Goal: Feedback & Contribution: Leave review/rating

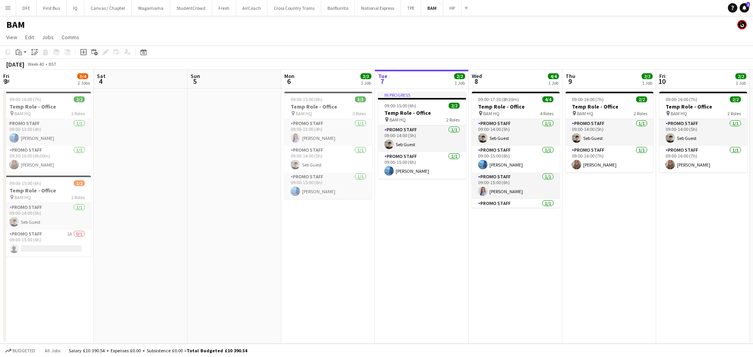
scroll to position [0, 244]
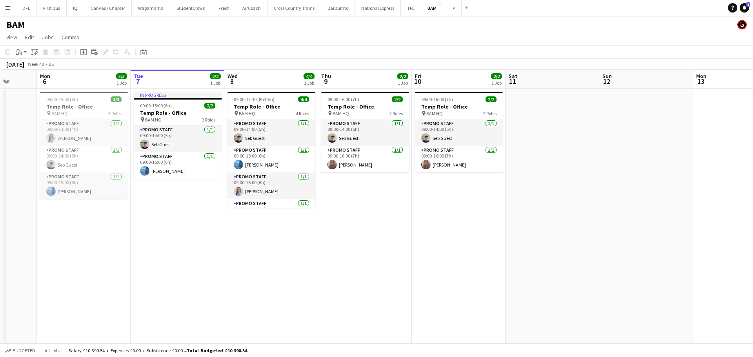
click at [392, 233] on app-date-cell "09:00-16:00 (7h) 2/2 Temp Role - Office pin BAM HQ 2 Roles Promo Staff [DATE] 0…" at bounding box center [365, 216] width 94 height 255
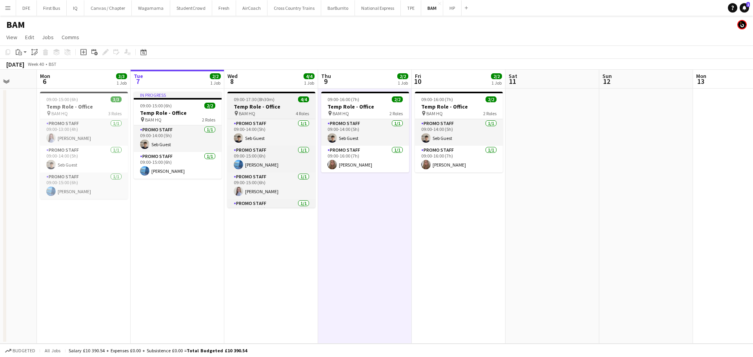
scroll to position [18, 0]
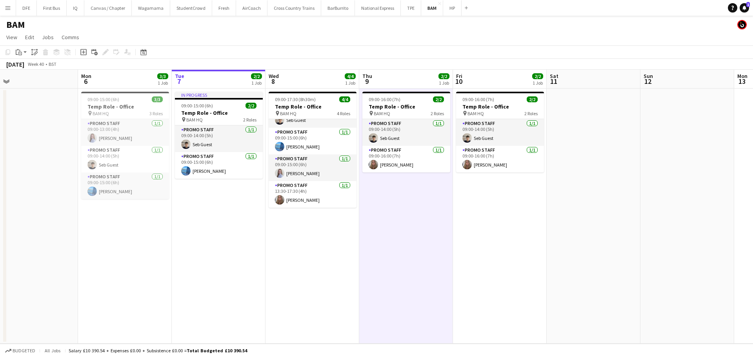
drag, startPoint x: 589, startPoint y: 191, endPoint x: 651, endPoint y: 170, distance: 65.9
click at [651, 170] on app-calendar-viewport "Fri 3 3/4 2 Jobs Sat 4 Sun 5 Mon 6 3/3 1 Job Tue 7 2/2 1 Job Wed 8 4/4 1 Job Th…" at bounding box center [376, 207] width 753 height 274
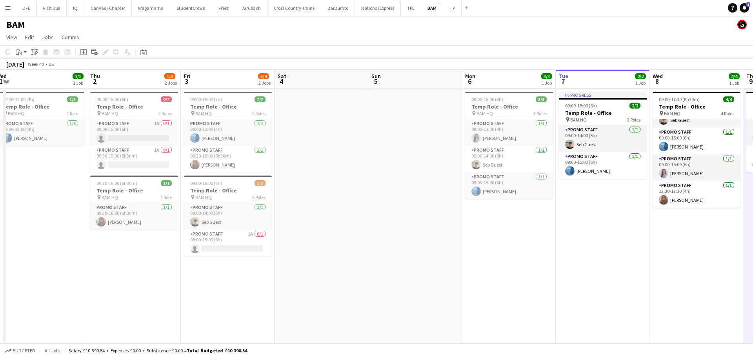
scroll to position [0, 190]
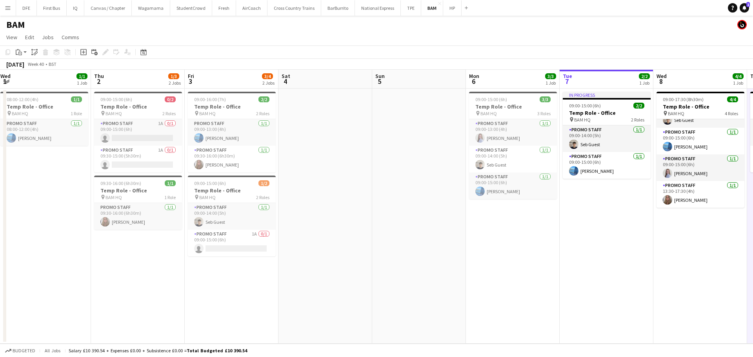
drag, startPoint x: 215, startPoint y: 215, endPoint x: 600, endPoint y: 172, distance: 388.3
click at [600, 172] on app-calendar-viewport "Mon 29 Tue 30 Wed 1 1/1 1 Job Thu 2 1/3 2 Jobs Fri 3 3/4 2 Jobs Sat 4 Sun 5 Mon…" at bounding box center [376, 207] width 753 height 274
click at [215, 190] on h3 "Temp Role - Office" at bounding box center [232, 190] width 88 height 7
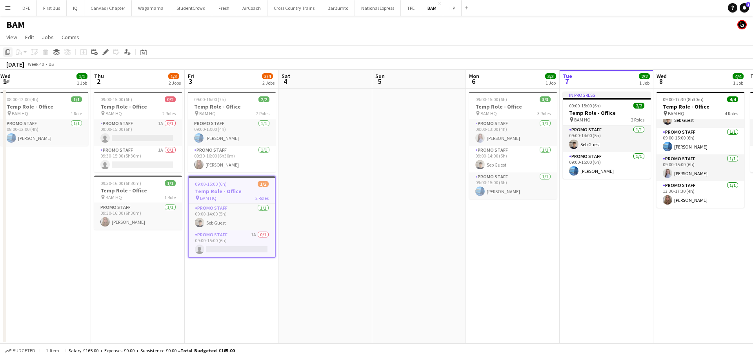
click at [8, 51] on icon "Copy" at bounding box center [8, 52] width 6 height 6
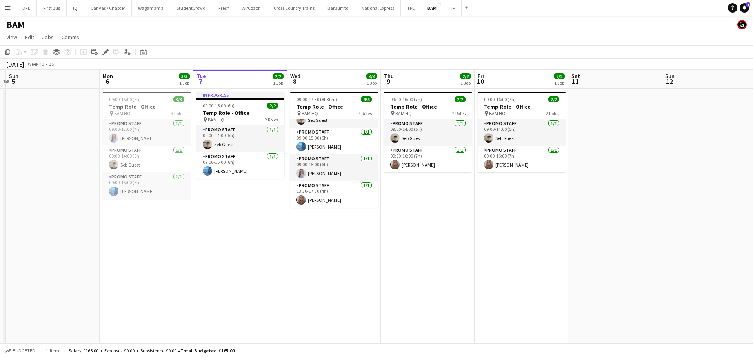
drag, startPoint x: 498, startPoint y: 238, endPoint x: 192, endPoint y: 260, distance: 307.4
click at [192, 260] on app-calendar-viewport "Thu 2 1/3 2 Jobs Fri 3 3/4 2 Jobs Sat 4 Sun 5 Mon 6 3/3 1 Job Tue 7 2/2 1 Job W…" at bounding box center [376, 207] width 753 height 274
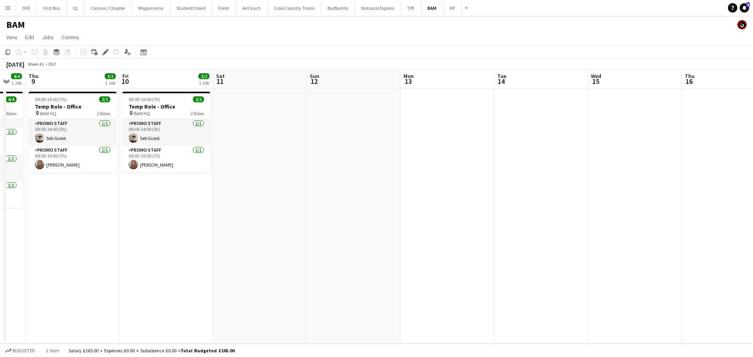
scroll to position [0, 289]
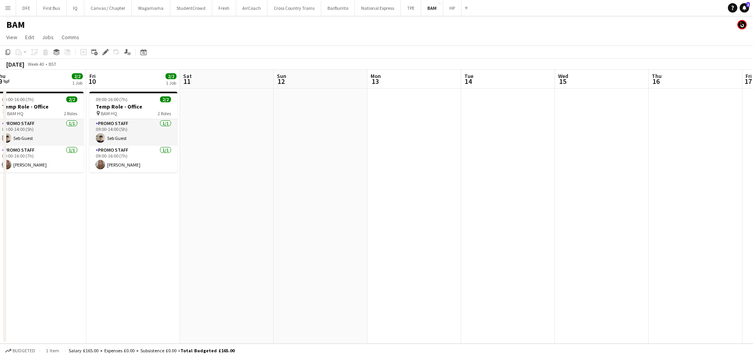
drag, startPoint x: 551, startPoint y: 200, endPoint x: 163, endPoint y: 253, distance: 391.9
click at [163, 253] on app-calendar-viewport "Mon 6 3/3 1 Job Tue 7 2/2 1 Job Wed 8 4/4 1 Job Thu 9 2/2 1 Job Fri 10 2/2 1 Jo…" at bounding box center [376, 207] width 753 height 274
click at [388, 104] on app-date-cell at bounding box center [414, 216] width 94 height 255
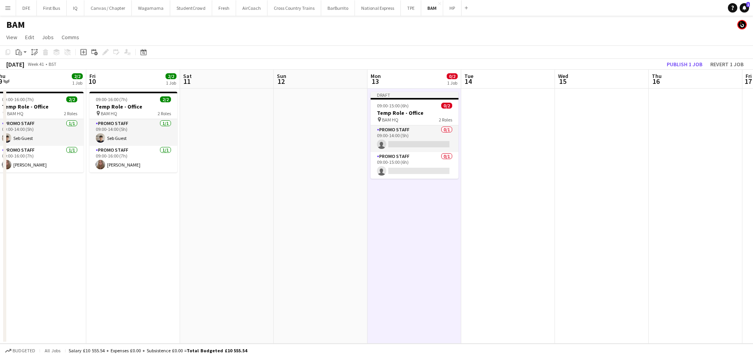
click at [487, 114] on app-date-cell at bounding box center [508, 216] width 94 height 255
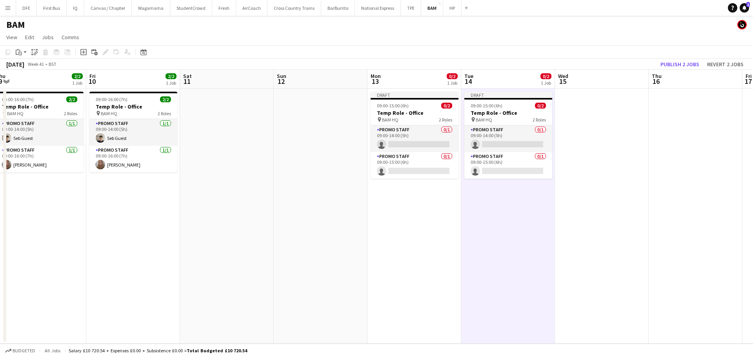
click at [606, 132] on app-date-cell at bounding box center [602, 216] width 94 height 255
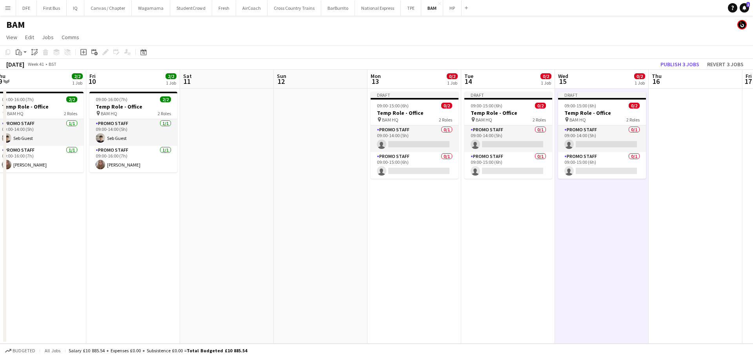
click at [683, 137] on app-date-cell at bounding box center [696, 216] width 94 height 255
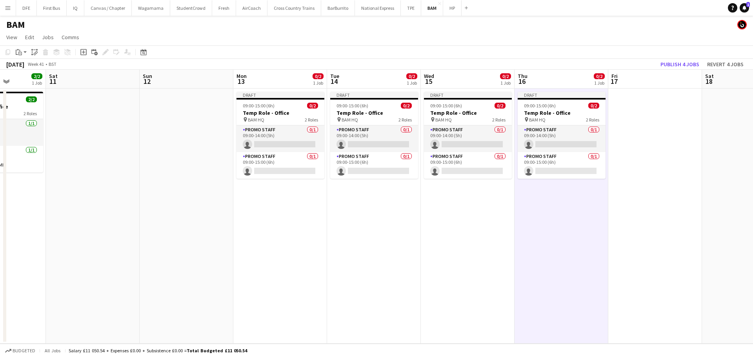
drag, startPoint x: 654, startPoint y: 236, endPoint x: 552, endPoint y: 241, distance: 102.1
click at [552, 241] on app-calendar-viewport "Wed 8 4/4 1 Job Thu 9 2/2 1 Job Fri 10 2/2 1 Job Sat 11 Sun 12 Mon 13 0/2 1 Job…" at bounding box center [376, 207] width 753 height 274
click at [658, 123] on app-date-cell at bounding box center [655, 216] width 94 height 255
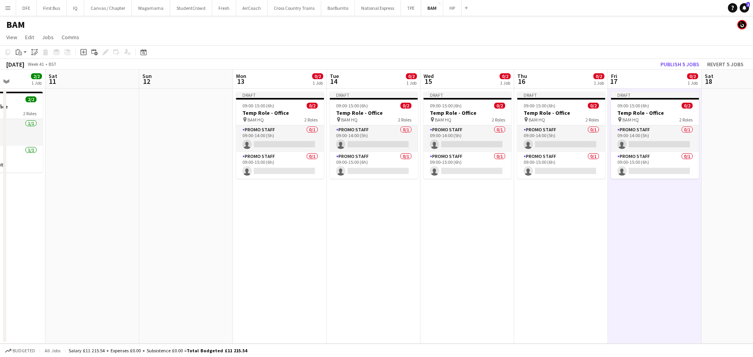
click at [544, 240] on app-date-cell "Draft 09:00-15:00 (6h) 0/2 Temp Role - Office pin BAM HQ 2 Roles Promo Staff 0/…" at bounding box center [561, 216] width 94 height 255
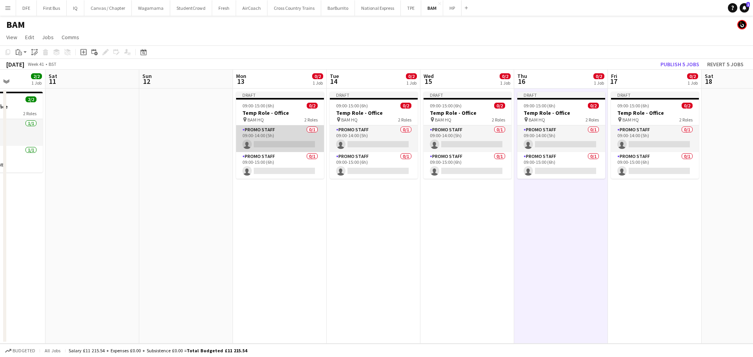
click at [274, 151] on app-card-role "Promo Staff 0/1 09:00-14:00 (5h) single-neutral-actions" at bounding box center [280, 138] width 88 height 27
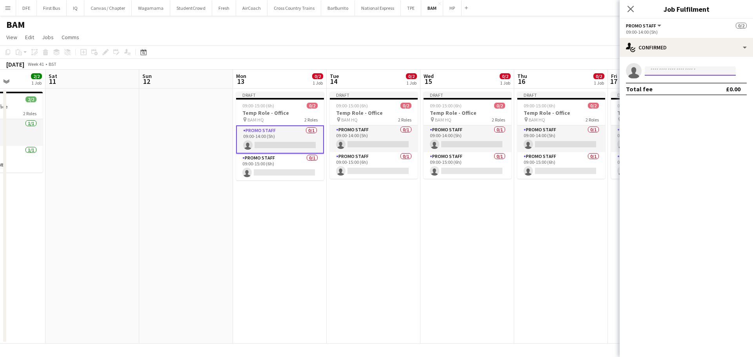
click at [671, 72] on input at bounding box center [690, 70] width 91 height 9
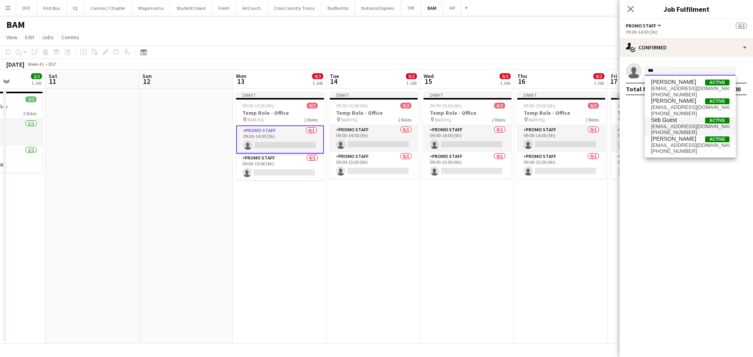
type input "***"
click at [666, 124] on span "[EMAIL_ADDRESS][DOMAIN_NAME]" at bounding box center [690, 127] width 78 height 6
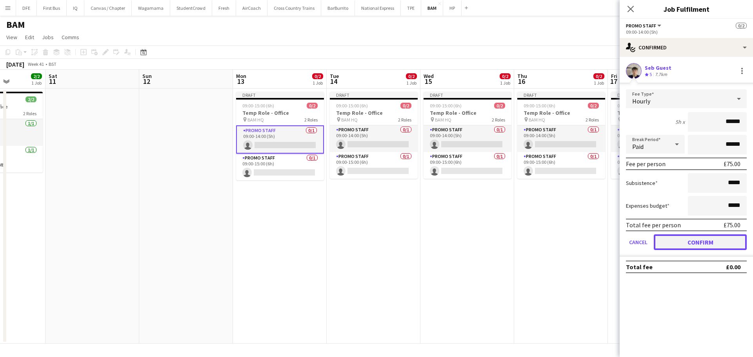
click at [704, 242] on button "Confirm" at bounding box center [700, 243] width 93 height 16
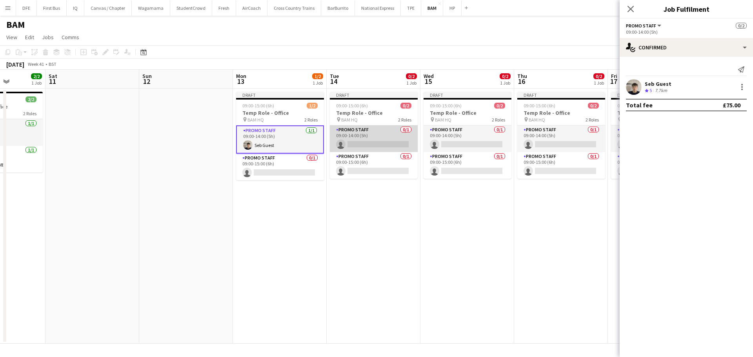
click at [399, 144] on app-card-role "Promo Staff 0/1 09:00-14:00 (5h) single-neutral-actions" at bounding box center [374, 138] width 88 height 27
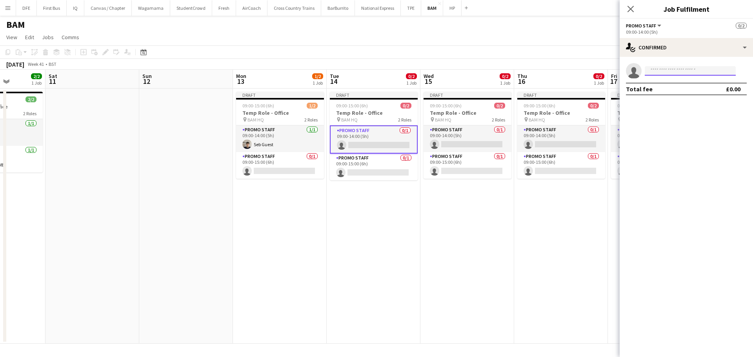
click at [681, 68] on input at bounding box center [690, 70] width 91 height 9
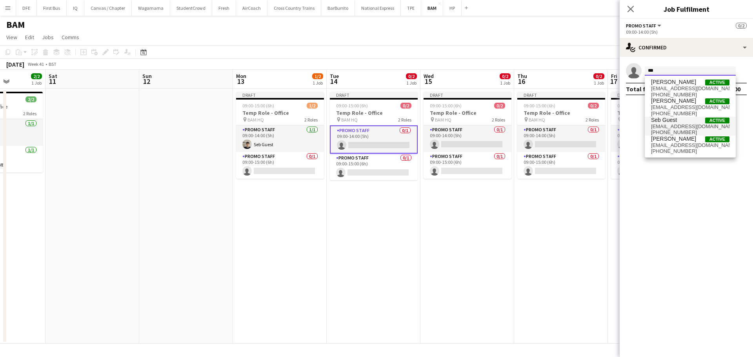
type input "***"
click at [676, 125] on span "[EMAIL_ADDRESS][DOMAIN_NAME]" at bounding box center [690, 127] width 78 height 6
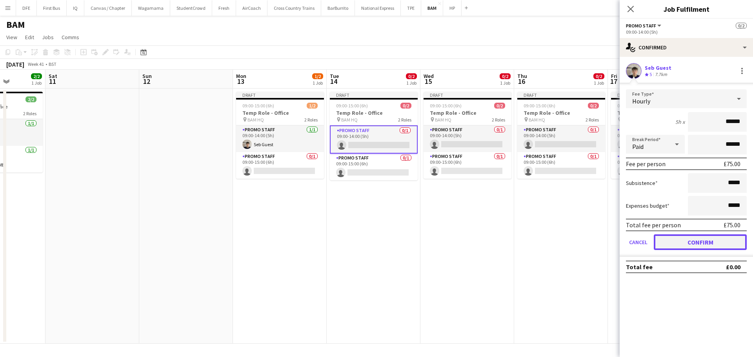
click at [686, 245] on button "Confirm" at bounding box center [700, 243] width 93 height 16
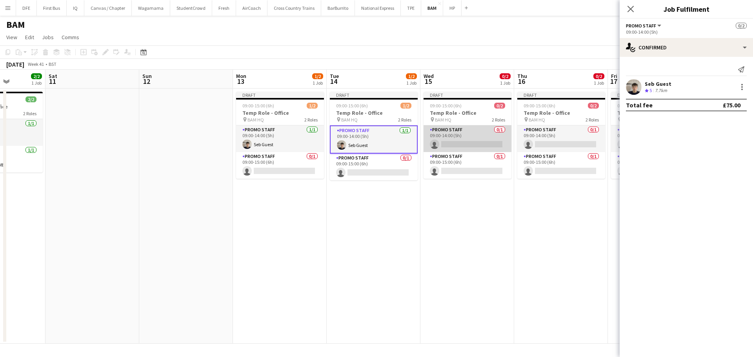
click at [451, 142] on app-card-role "Promo Staff 0/1 09:00-14:00 (5h) single-neutral-actions" at bounding box center [468, 138] width 88 height 27
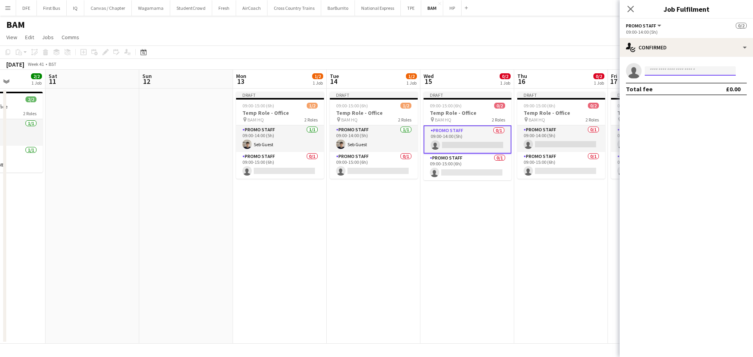
click at [654, 68] on input at bounding box center [690, 70] width 91 height 9
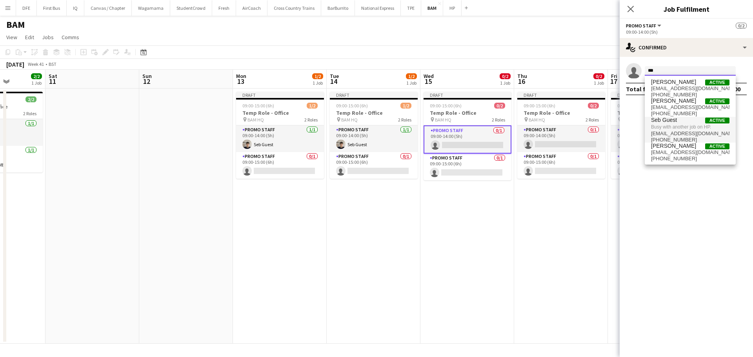
type input "***"
click at [673, 126] on span "Busy with another job on HP." at bounding box center [690, 127] width 78 height 7
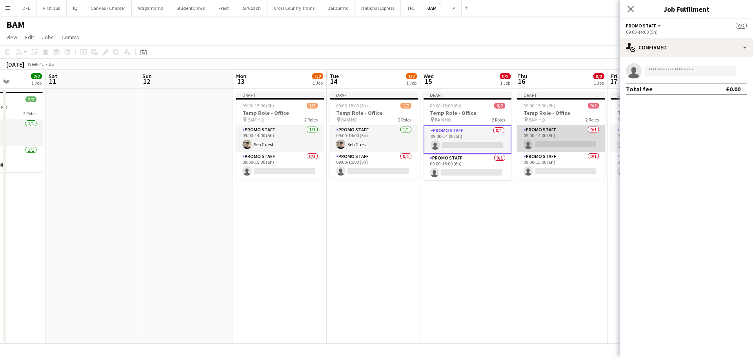
click at [544, 142] on app-card-role "Promo Staff 0/1 09:00-14:00 (5h) single-neutral-actions" at bounding box center [561, 138] width 88 height 27
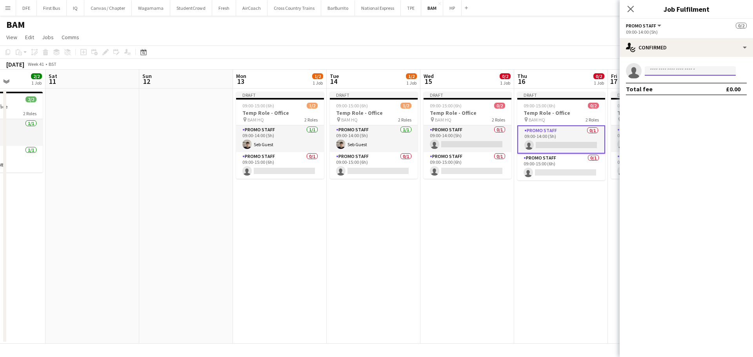
click at [668, 73] on input at bounding box center [690, 70] width 91 height 9
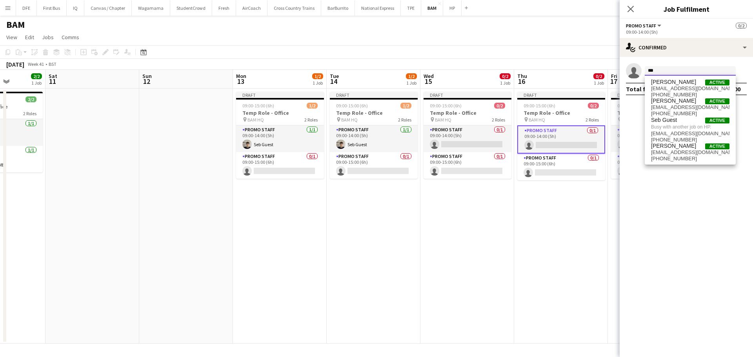
type input "***"
click at [567, 224] on app-date-cell "Draft 09:00-15:00 (6h) 0/2 Temp Role - Office pin BAM HQ 2 Roles Promo Staff 0/…" at bounding box center [561, 216] width 94 height 255
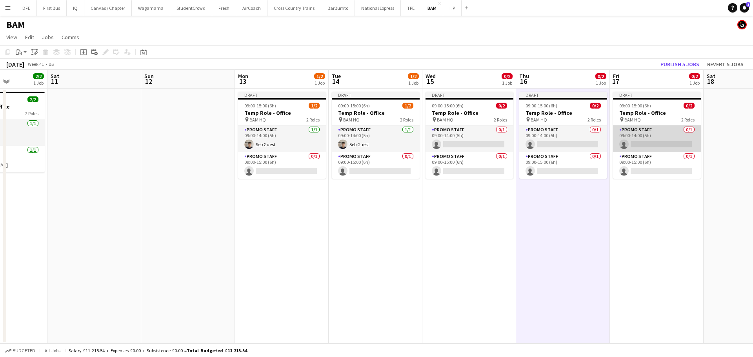
click at [649, 135] on app-card-role "Promo Staff 0/1 09:00-14:00 (5h) single-neutral-actions" at bounding box center [657, 138] width 88 height 27
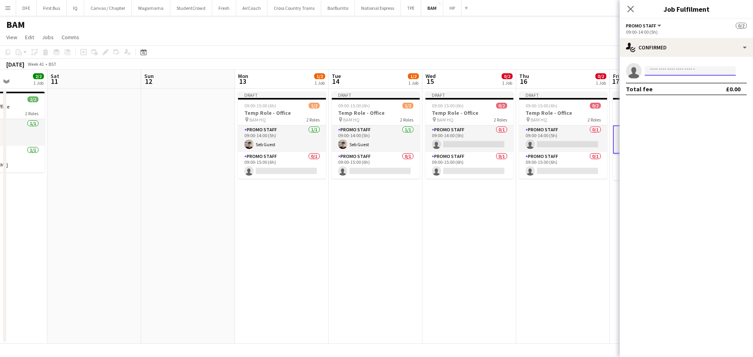
click at [666, 70] on input at bounding box center [690, 70] width 91 height 9
type input "*"
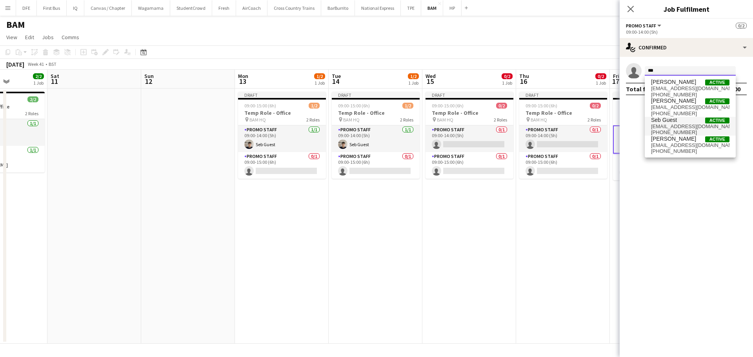
type input "***"
click at [672, 127] on span "[EMAIL_ADDRESS][DOMAIN_NAME]" at bounding box center [690, 127] width 78 height 6
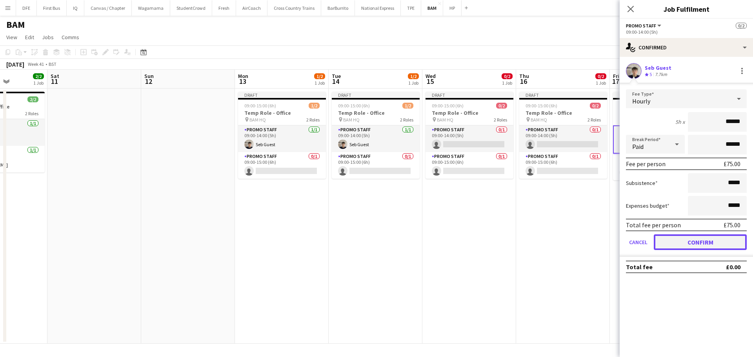
click at [702, 249] on button "Confirm" at bounding box center [700, 243] width 93 height 16
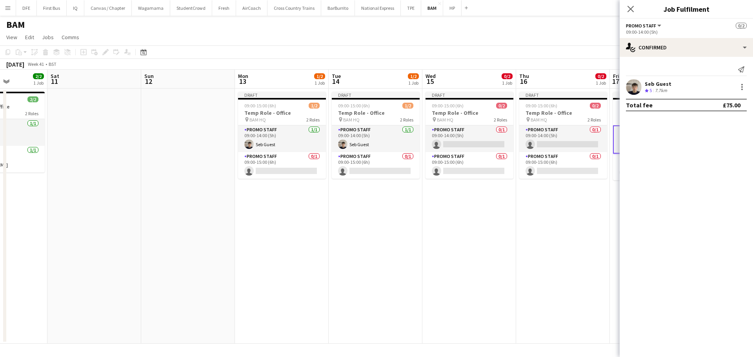
click at [533, 261] on app-date-cell "Draft 09:00-15:00 (6h) 0/2 Temp Role - Office pin BAM HQ 2 Roles Promo Staff 0/…" at bounding box center [563, 216] width 94 height 255
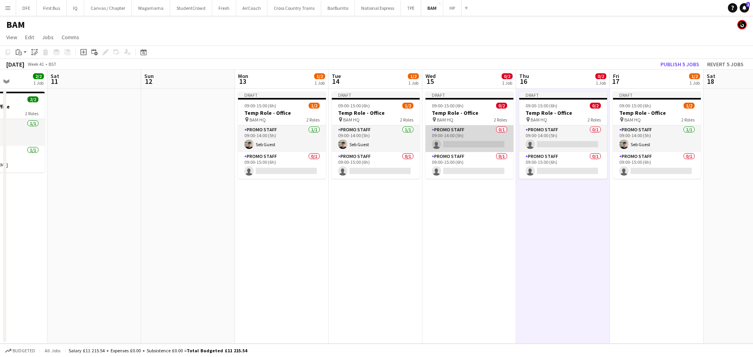
click at [456, 142] on app-card-role "Promo Staff 0/1 09:00-14:00 (5h) single-neutral-actions" at bounding box center [470, 138] width 88 height 27
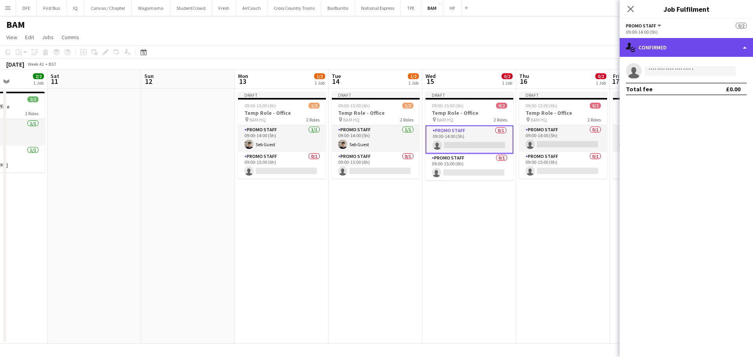
click at [743, 49] on div "single-neutral-actions-check-2 Confirmed" at bounding box center [686, 47] width 133 height 19
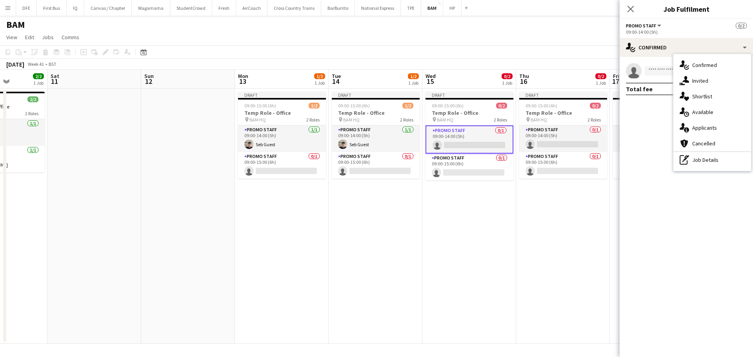
click at [633, 197] on mat-expansion-panel "check Confirmed single-neutral-actions Total fee £0.00" at bounding box center [686, 207] width 133 height 300
drag, startPoint x: 462, startPoint y: 144, endPoint x: 451, endPoint y: 87, distance: 57.2
click at [451, 87] on app-board-header-date "Wed 15 0/2 1 Job" at bounding box center [469, 79] width 94 height 19
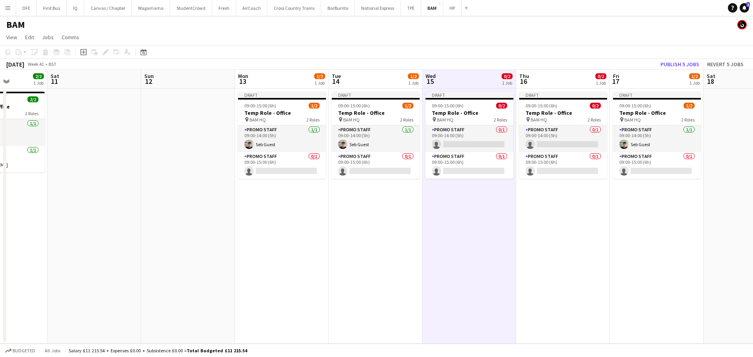
click at [578, 85] on app-board-header-date "Thu 16 0/2 1 Job" at bounding box center [563, 79] width 94 height 19
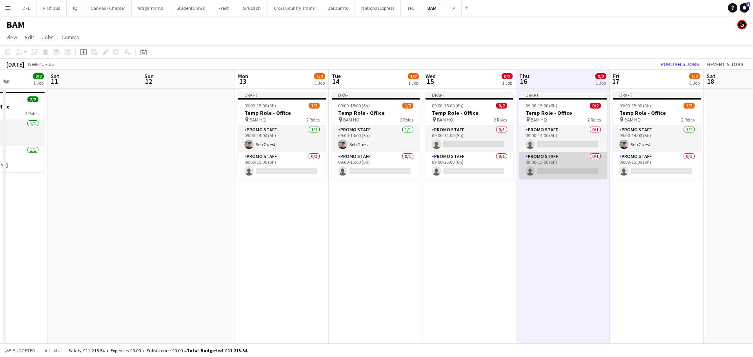
click at [564, 172] on app-card-role "Promo Staff 0/1 09:00-15:00 (6h) single-neutral-actions" at bounding box center [563, 165] width 88 height 27
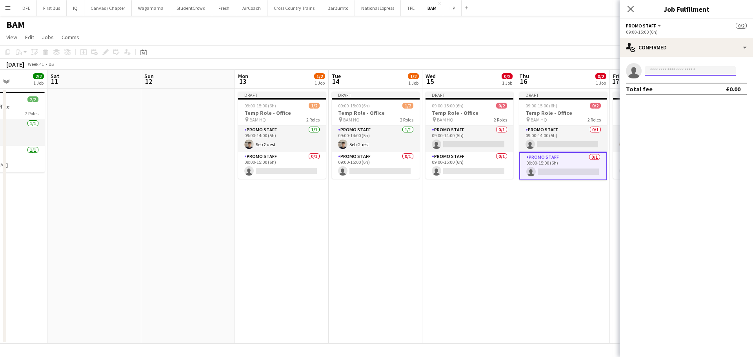
click at [663, 75] on input at bounding box center [690, 70] width 91 height 9
type input "********"
click at [665, 93] on span "[PHONE_NUMBER]" at bounding box center [690, 95] width 78 height 6
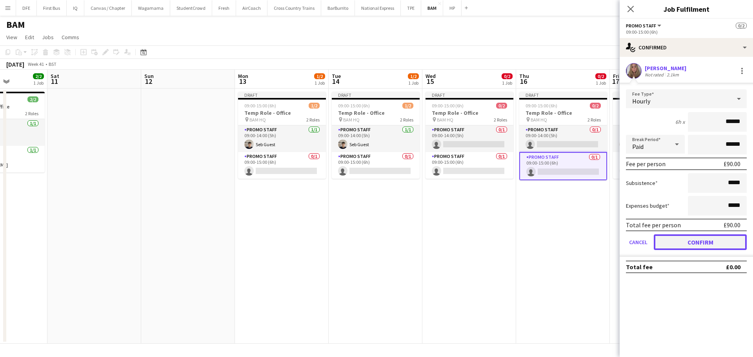
click at [693, 247] on button "Confirm" at bounding box center [700, 243] width 93 height 16
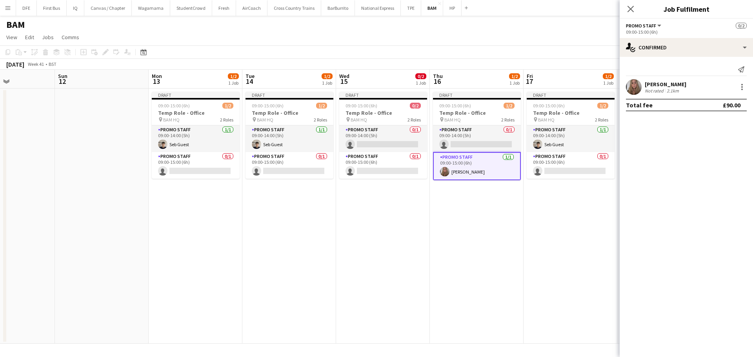
drag, startPoint x: 586, startPoint y: 209, endPoint x: 495, endPoint y: 190, distance: 93.0
click at [500, 205] on app-calendar-viewport "Thu 9 2/2 1 Job Fri 10 2/2 1 Job Sat 11 Sun 12 Mon 13 1/2 1 Job Tue 14 1/2 1 Jo…" at bounding box center [376, 207] width 753 height 274
click at [573, 165] on app-card-role "Promo Staff 0/1 09:00-15:00 (6h) single-neutral-actions" at bounding box center [570, 165] width 88 height 27
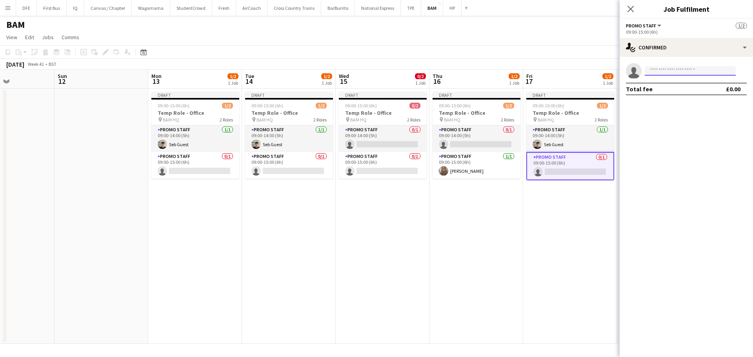
click at [663, 73] on input at bounding box center [690, 70] width 91 height 9
type input "*********"
click at [684, 90] on span "[EMAIL_ADDRESS][DOMAIN_NAME]" at bounding box center [690, 88] width 78 height 6
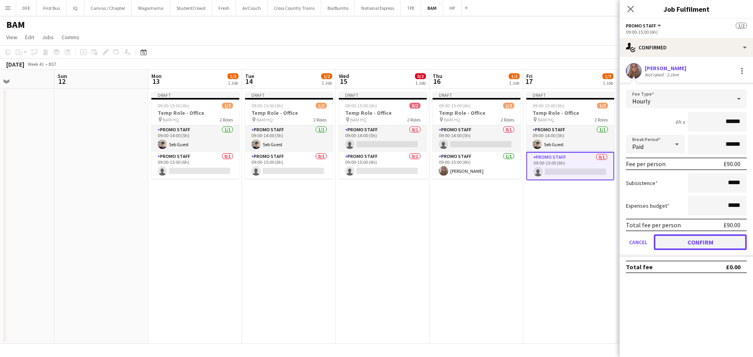
click at [700, 241] on button "Confirm" at bounding box center [700, 243] width 93 height 16
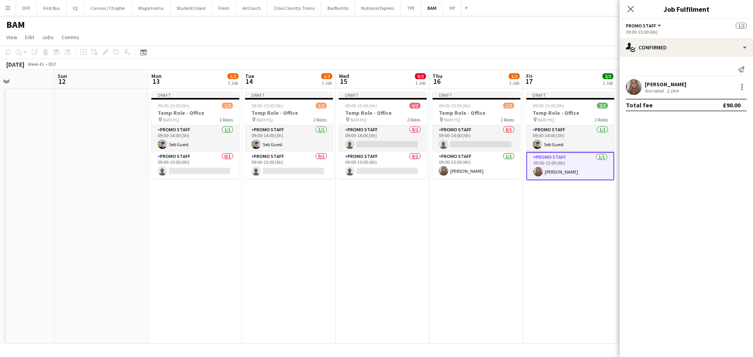
click at [558, 227] on app-date-cell "Draft 09:00-15:00 (6h) 2/2 Temp Role - Office pin BAM HQ 2 Roles Promo Staff [D…" at bounding box center [570, 216] width 94 height 255
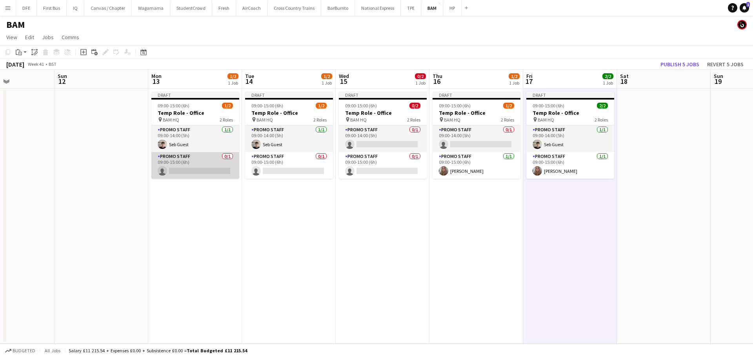
click at [185, 160] on app-card-role "Promo Staff 0/1 09:00-15:00 (6h) single-neutral-actions" at bounding box center [195, 165] width 88 height 27
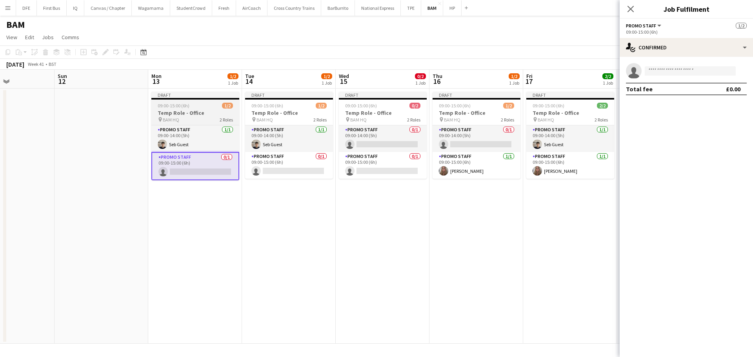
click at [180, 107] on span "09:00-15:00 (6h)" at bounding box center [174, 106] width 32 height 6
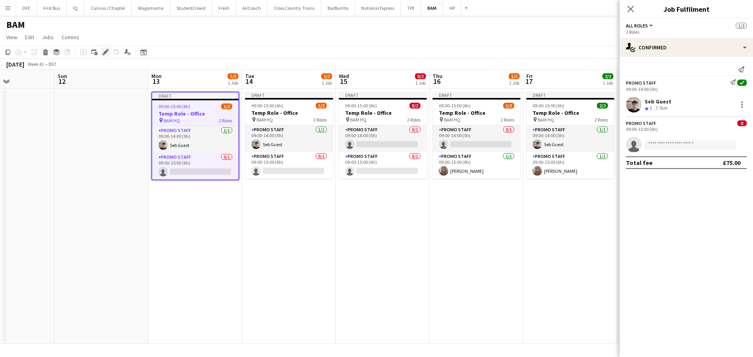
click at [107, 51] on icon at bounding box center [105, 52] width 4 height 4
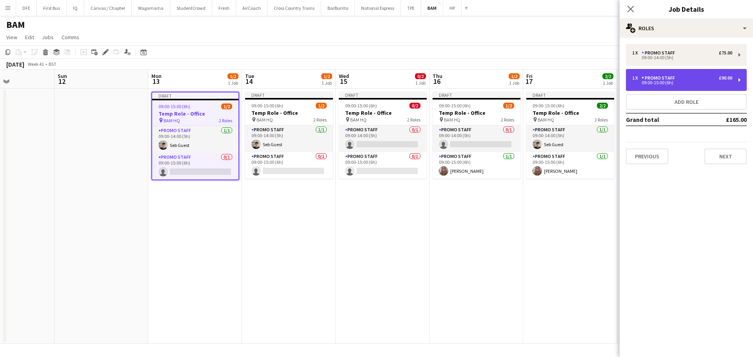
click at [738, 80] on div "1 x Promo Staff £90.00 09:00-15:00 (6h)" at bounding box center [686, 80] width 121 height 22
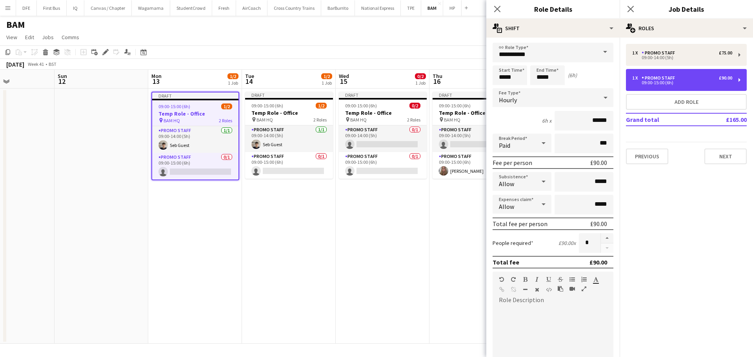
scroll to position [0, 0]
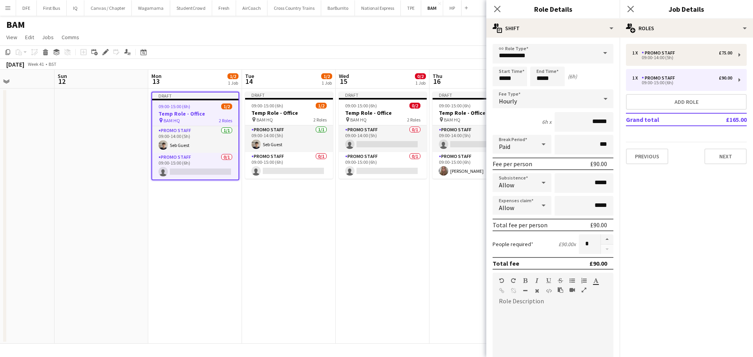
click at [675, 217] on mat-expansion-panel "pencil3 General details 1 x Promo Staff £75.00 09:00-14:00 (5h) 1 x Promo Staff…" at bounding box center [686, 198] width 133 height 320
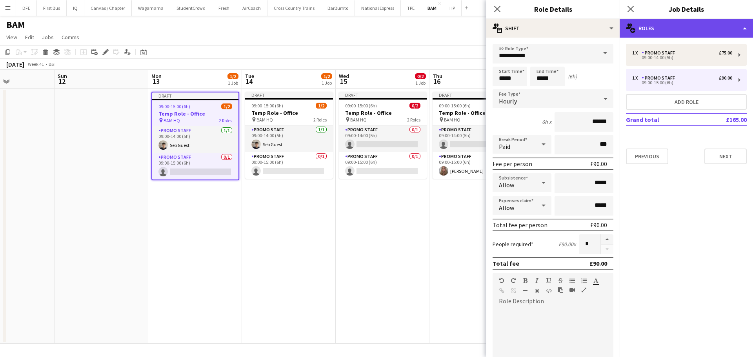
click at [739, 28] on div "multiple-users-add Roles" at bounding box center [686, 28] width 133 height 19
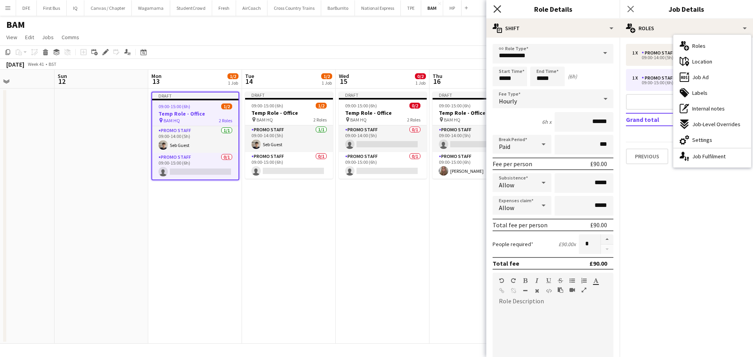
click at [498, 9] on icon at bounding box center [496, 8] width 7 height 7
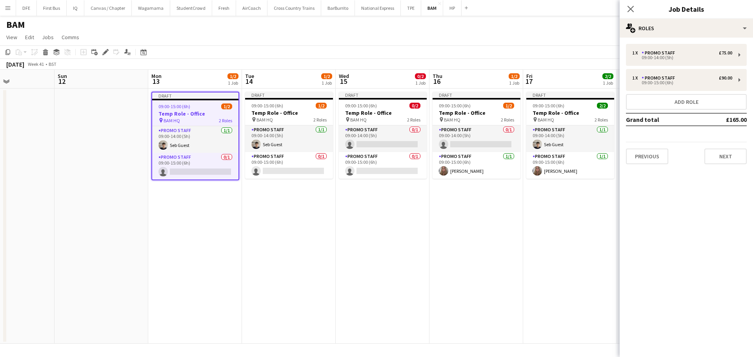
drag, startPoint x: 720, startPoint y: 84, endPoint x: 735, endPoint y: 217, distance: 133.7
click at [735, 217] on mat-expansion-panel "pencil3 General details 1 x Promo Staff £75.00 09:00-14:00 (5h) 1 x Promo Staff…" at bounding box center [686, 198] width 133 height 320
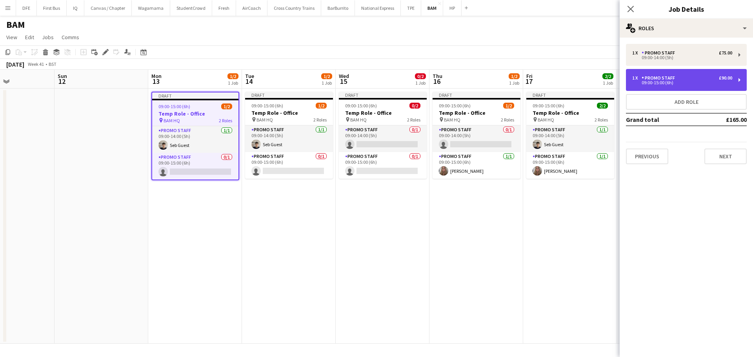
click at [740, 78] on div "1 x Promo Staff £90.00 09:00-15:00 (6h)" at bounding box center [686, 80] width 121 height 22
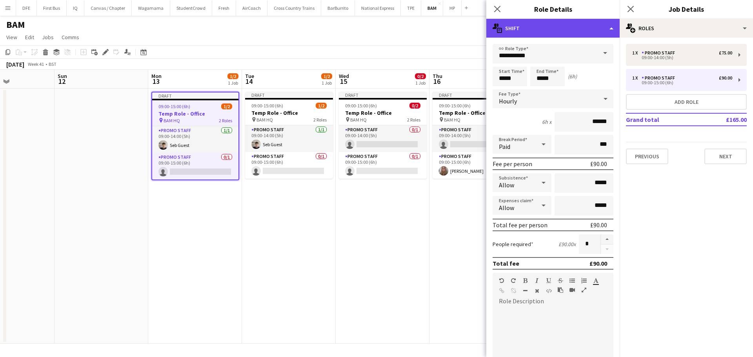
click at [609, 27] on div "multiple-actions-text Shift" at bounding box center [552, 28] width 133 height 19
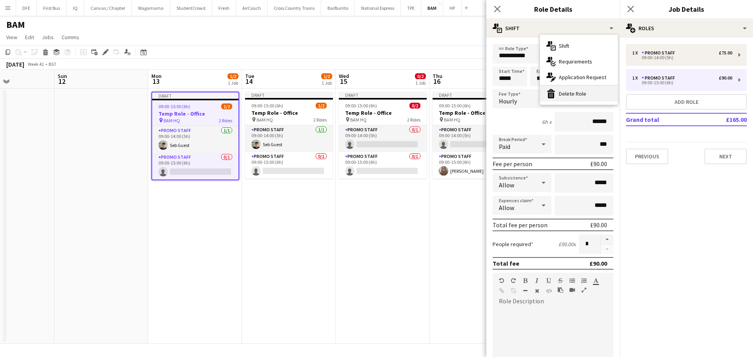
click at [573, 97] on div "bin-2 Delete Role" at bounding box center [579, 94] width 78 height 16
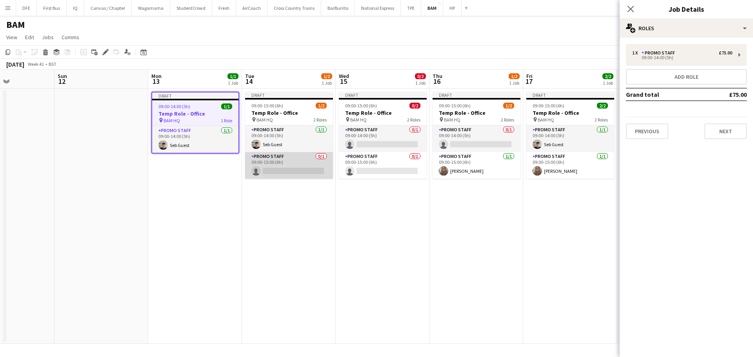
click at [286, 160] on app-card-role "Promo Staff 0/1 09:00-15:00 (6h) single-neutral-actions" at bounding box center [289, 165] width 88 height 27
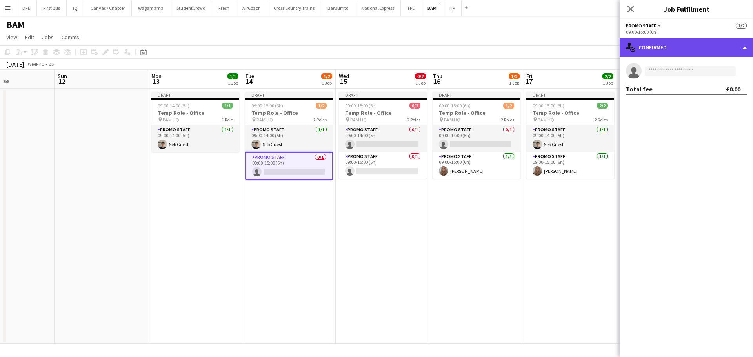
click at [737, 47] on div "single-neutral-actions-check-2 Confirmed" at bounding box center [686, 47] width 133 height 19
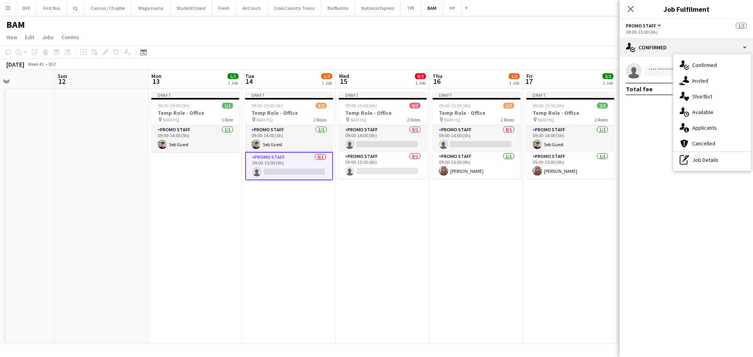
click at [672, 34] on div "09:00-15:00 (6h)" at bounding box center [686, 32] width 121 height 6
click at [652, 30] on div "09:00-15:00 (6h)" at bounding box center [686, 32] width 121 height 6
click at [657, 25] on button "Promo Staff" at bounding box center [644, 26] width 36 height 6
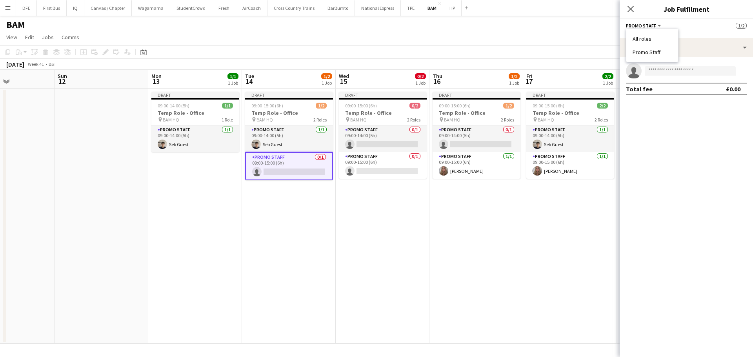
click at [696, 34] on div "09:00-15:00 (6h)" at bounding box center [686, 32] width 121 height 6
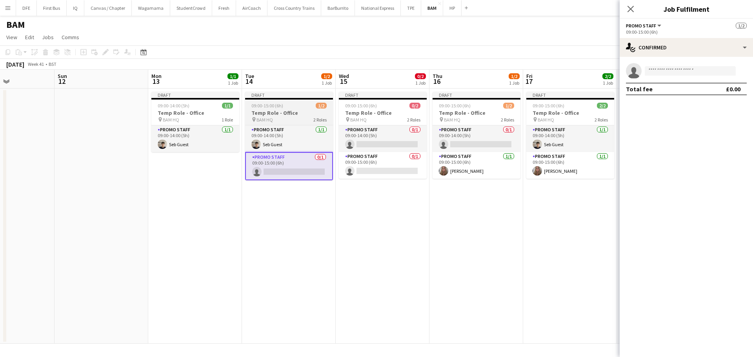
click at [287, 118] on div "pin BAM HQ 2 Roles" at bounding box center [289, 119] width 88 height 6
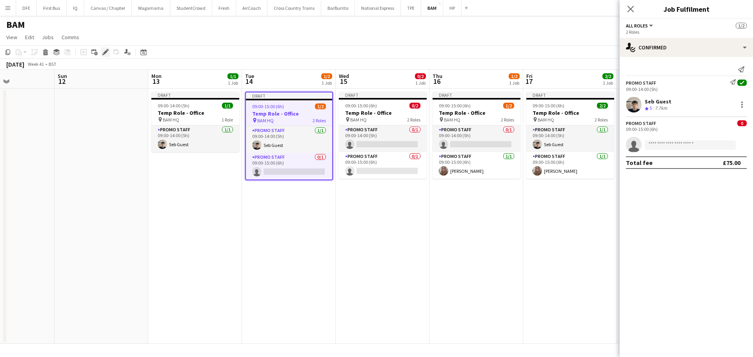
click at [105, 53] on icon at bounding box center [105, 52] width 4 height 4
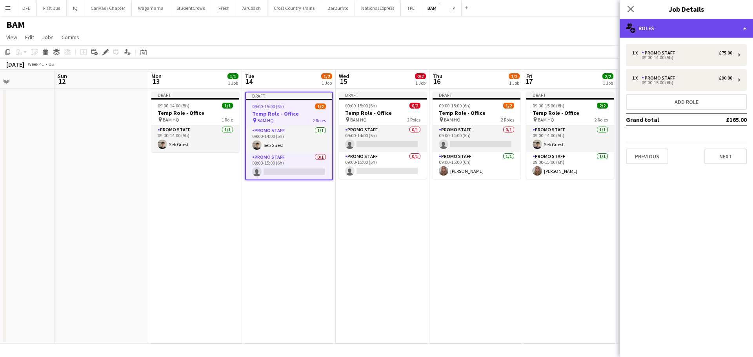
click at [735, 30] on div "multiple-users-add Roles" at bounding box center [686, 28] width 133 height 19
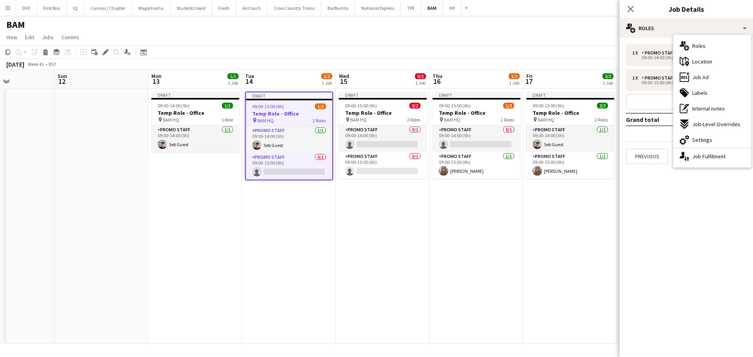
click at [626, 75] on div "1 x Promo Staff £75.00 09:00-14:00 (5h) 1 x Promo Staff £90.00 09:00-15:00 (6h)…" at bounding box center [686, 104] width 133 height 120
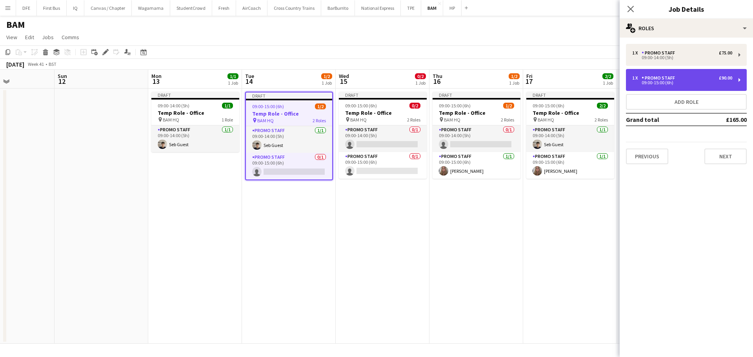
click at [648, 80] on div "Promo Staff" at bounding box center [660, 77] width 36 height 5
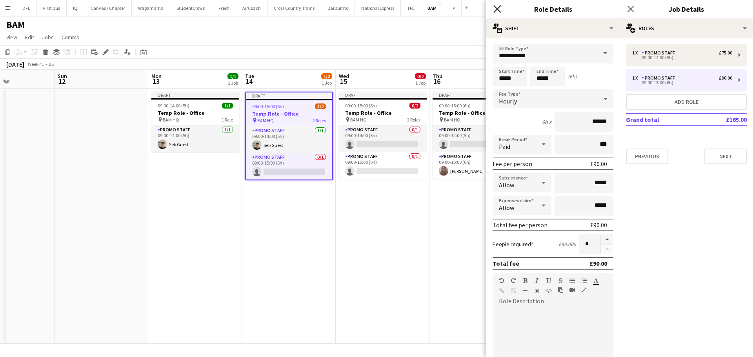
click at [495, 11] on icon at bounding box center [496, 8] width 7 height 7
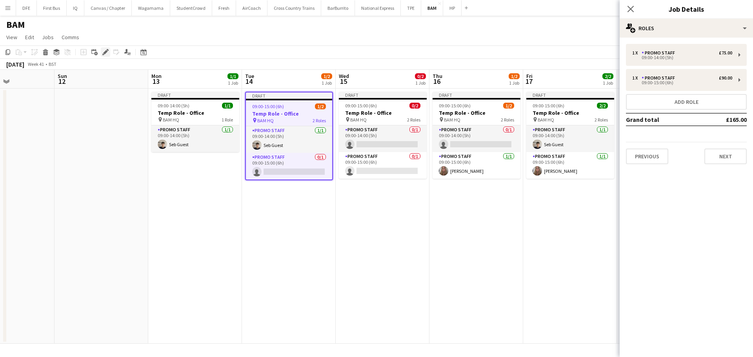
click at [104, 49] on icon "Edit" at bounding box center [105, 52] width 6 height 6
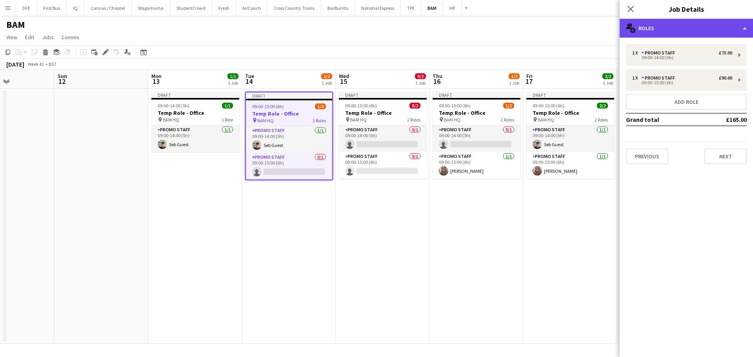
click at [741, 29] on div "multiple-users-add Roles" at bounding box center [686, 28] width 133 height 19
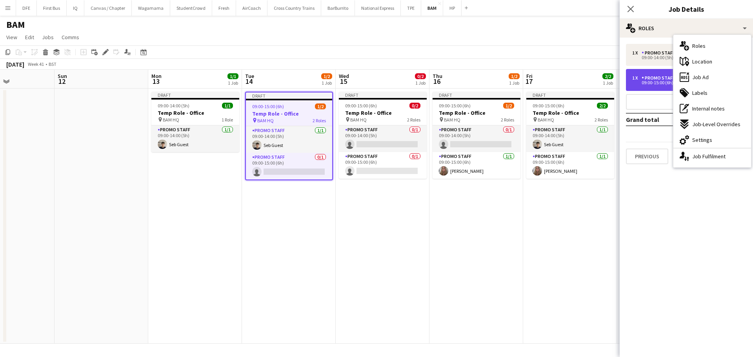
click at [656, 75] on div "1 x Promo Staff £90.00 09:00-15:00 (6h)" at bounding box center [686, 80] width 121 height 22
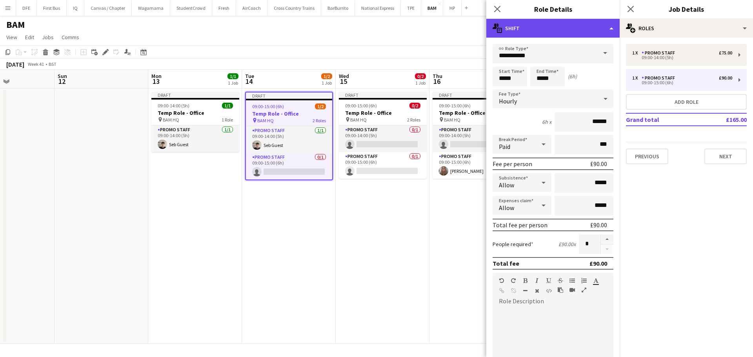
click at [613, 31] on div "multiple-actions-text Shift" at bounding box center [552, 28] width 133 height 19
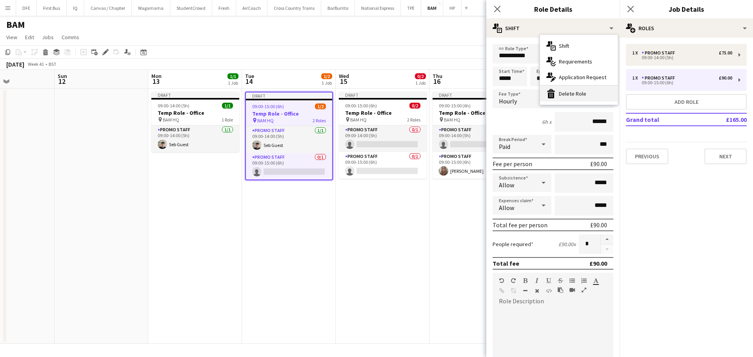
click at [578, 98] on div "bin-2 Delete Role" at bounding box center [579, 94] width 78 height 16
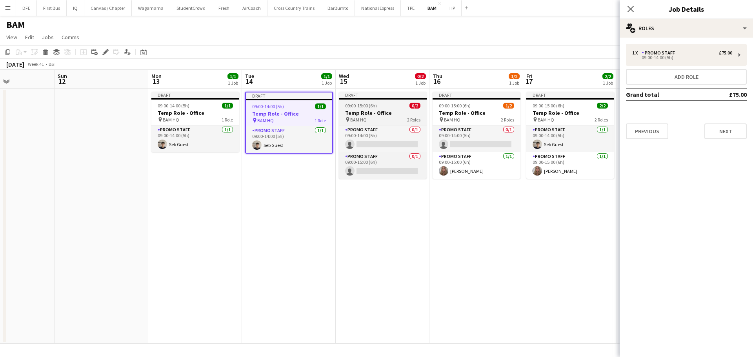
click at [393, 96] on div "Draft" at bounding box center [383, 95] width 88 height 6
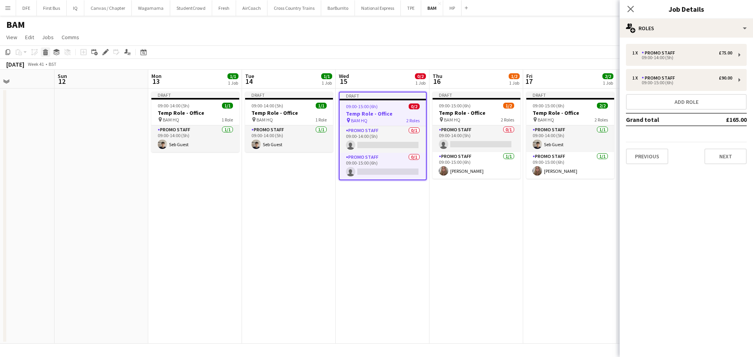
click at [45, 51] on icon "Delete" at bounding box center [45, 52] width 6 height 6
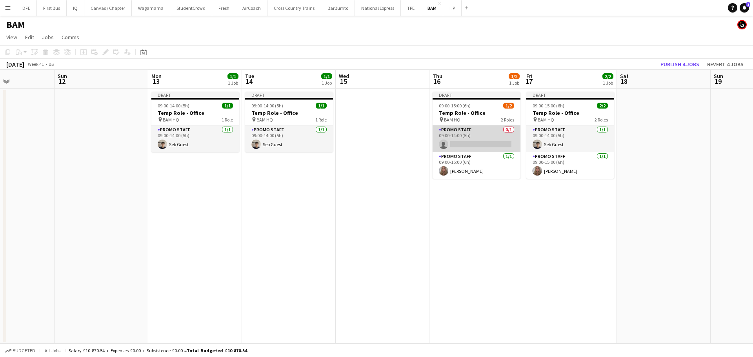
click at [486, 138] on app-card-role "Promo Staff 0/1 09:00-14:00 (5h) single-neutral-actions" at bounding box center [477, 138] width 88 height 27
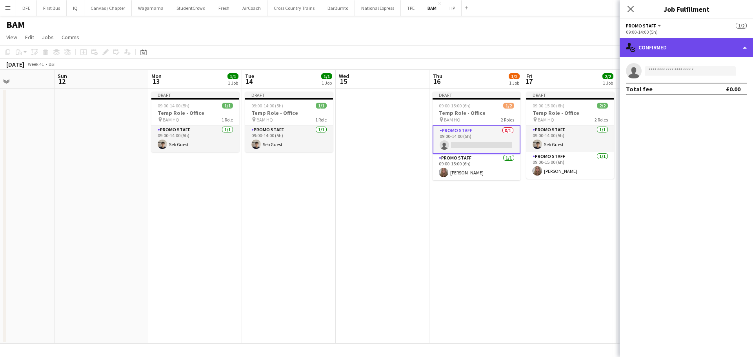
click at [737, 53] on div "single-neutral-actions-check-2 Confirmed" at bounding box center [686, 47] width 133 height 19
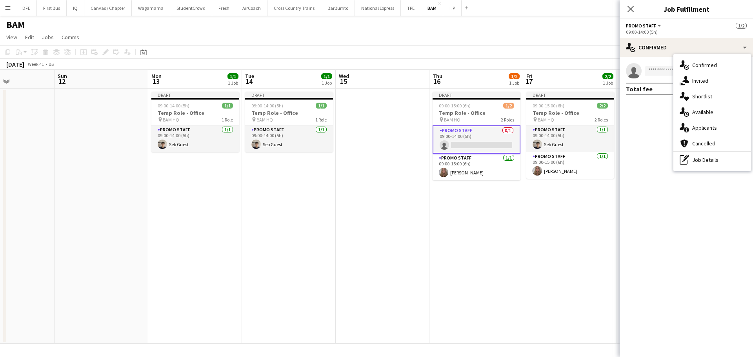
click at [652, 165] on mat-expansion-panel "check Confirmed single-neutral-actions Total fee £0.00" at bounding box center [686, 207] width 133 height 300
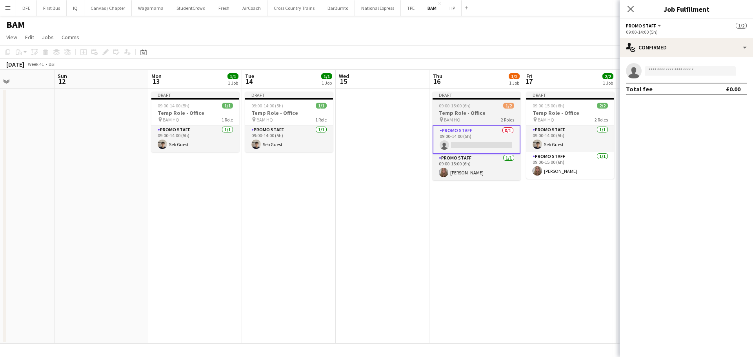
click at [482, 106] on div "09:00-15:00 (6h) 1/2" at bounding box center [477, 106] width 88 height 6
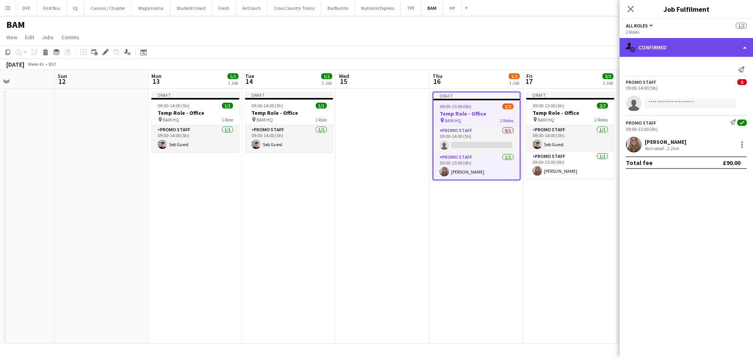
click at [745, 49] on div "single-neutral-actions-check-2 Confirmed" at bounding box center [686, 47] width 133 height 19
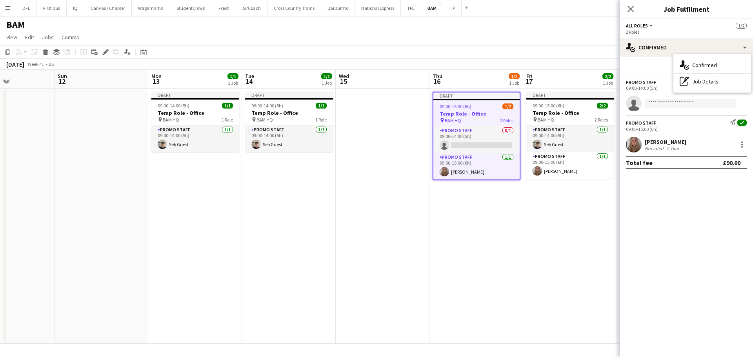
drag, startPoint x: 671, startPoint y: 221, endPoint x: 664, endPoint y: 216, distance: 7.8
click at [672, 221] on mat-expansion-panel "check Confirmed Send notification Promo Staff 0 09:00-14:00 (5h) single-neutral…" at bounding box center [686, 207] width 133 height 300
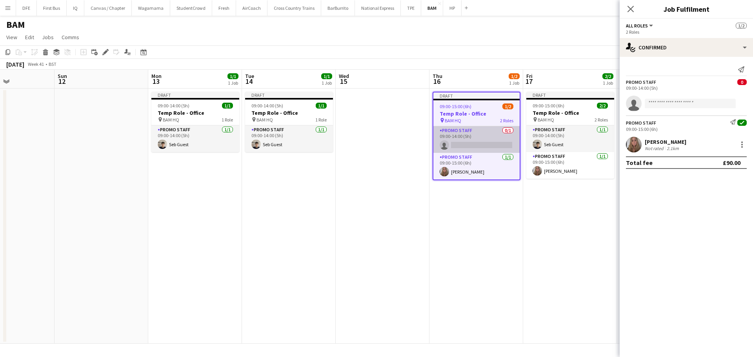
click at [489, 138] on app-card-role "Promo Staff 0/1 09:00-14:00 (5h) single-neutral-actions" at bounding box center [476, 139] width 86 height 27
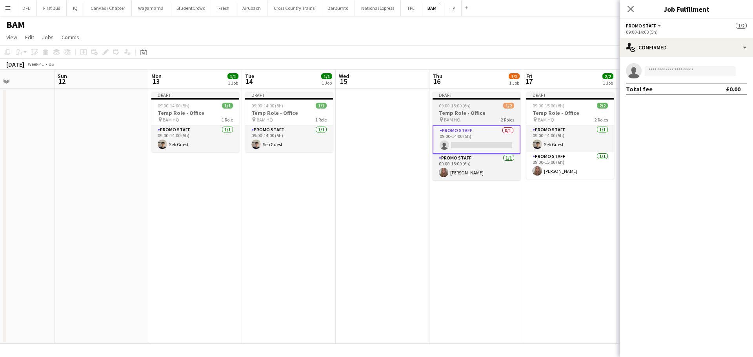
click at [445, 107] on span "09:00-15:00 (6h)" at bounding box center [455, 106] width 32 height 6
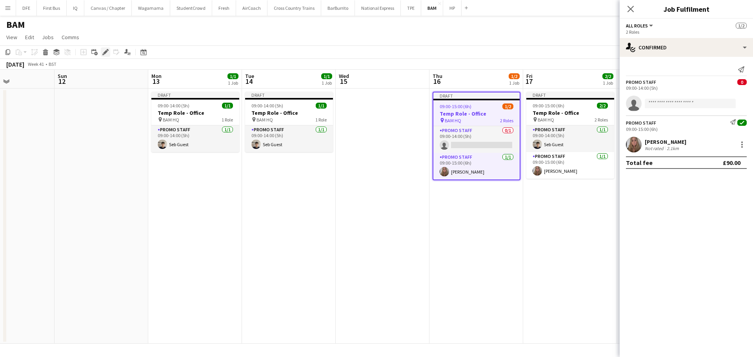
click at [105, 52] on icon at bounding box center [105, 52] width 4 height 4
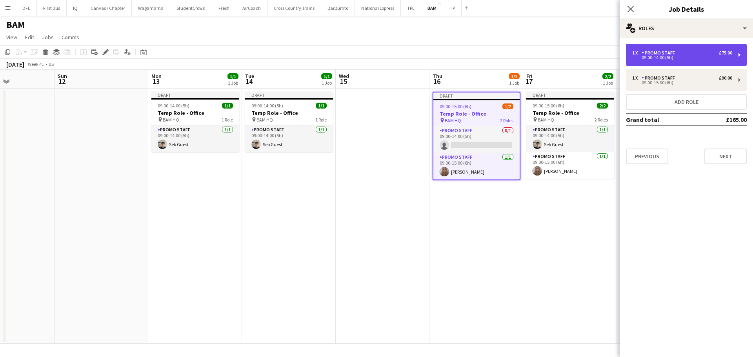
click at [741, 53] on div "1 x Promo Staff £75.00 09:00-14:00 (5h)" at bounding box center [686, 55] width 121 height 22
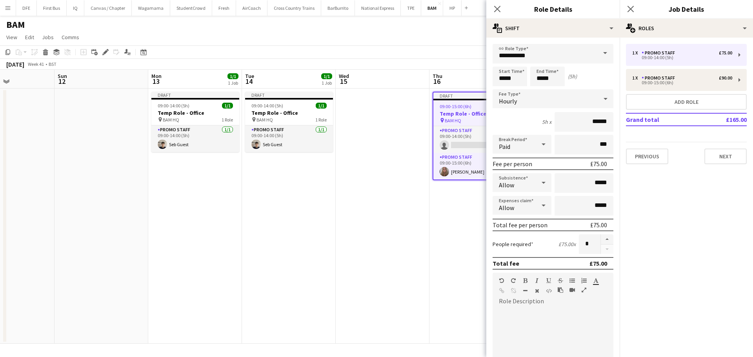
click at [598, 56] on span at bounding box center [605, 53] width 16 height 19
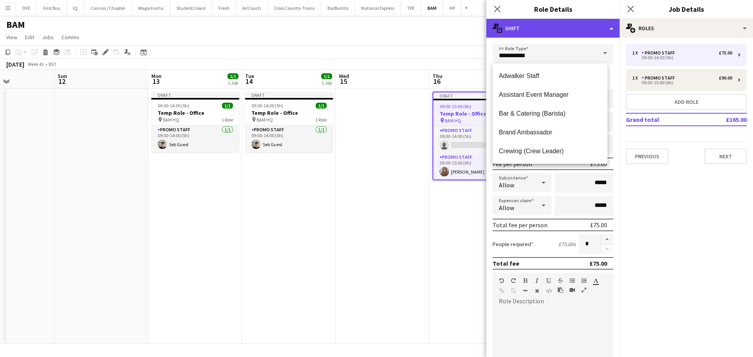
click at [552, 32] on div "multiple-actions-text Shift" at bounding box center [552, 28] width 133 height 19
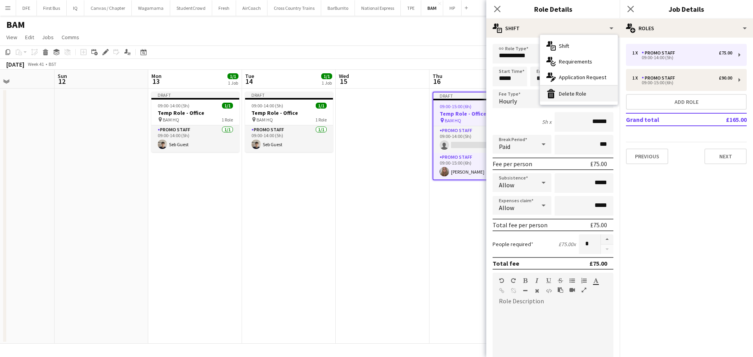
click at [568, 99] on div "bin-2 Delete Role" at bounding box center [579, 94] width 78 height 16
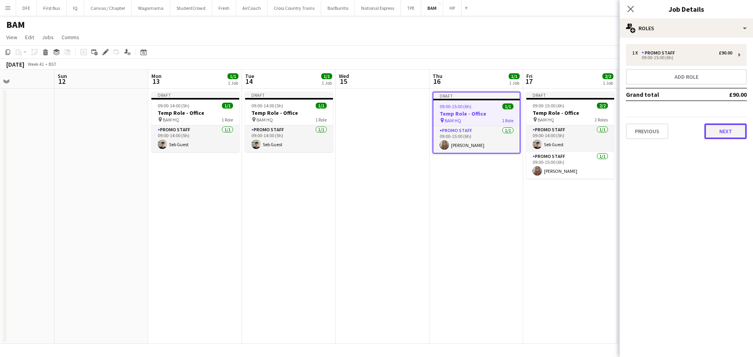
click at [731, 136] on button "Next" at bounding box center [725, 132] width 42 height 16
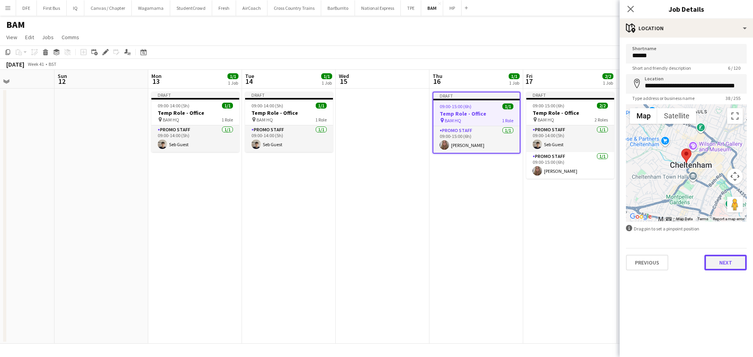
click at [727, 265] on button "Next" at bounding box center [725, 263] width 42 height 16
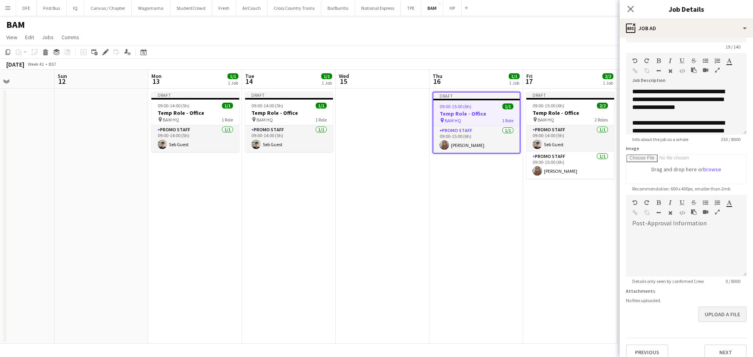
scroll to position [31, 0]
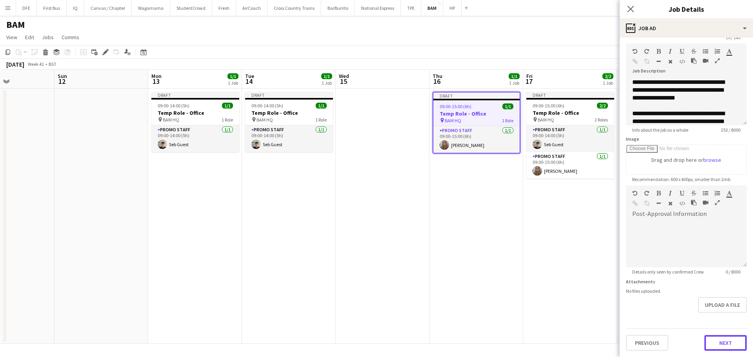
click at [718, 347] on button "Next" at bounding box center [725, 343] width 42 height 16
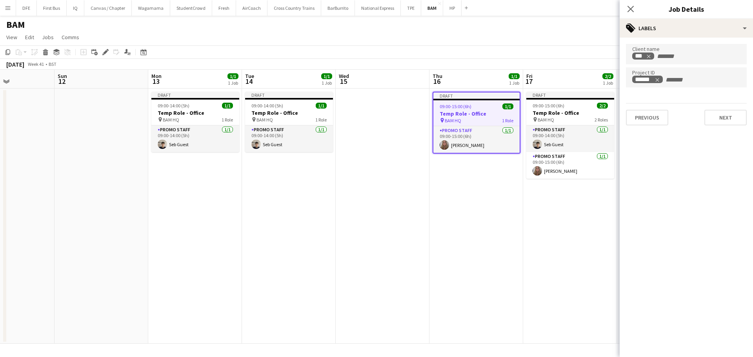
scroll to position [0, 0]
click at [722, 119] on button "Next" at bounding box center [725, 118] width 42 height 16
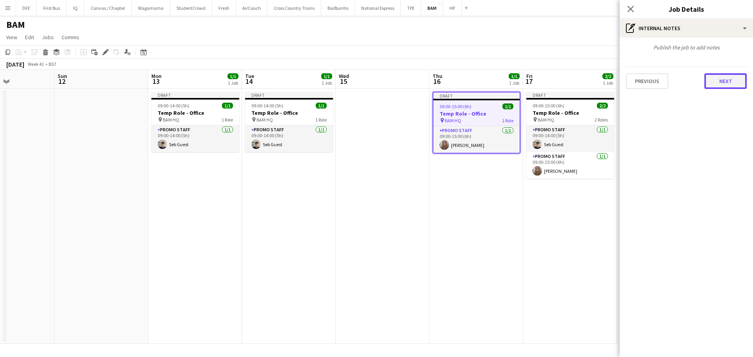
click at [727, 86] on button "Next" at bounding box center [725, 81] width 42 height 16
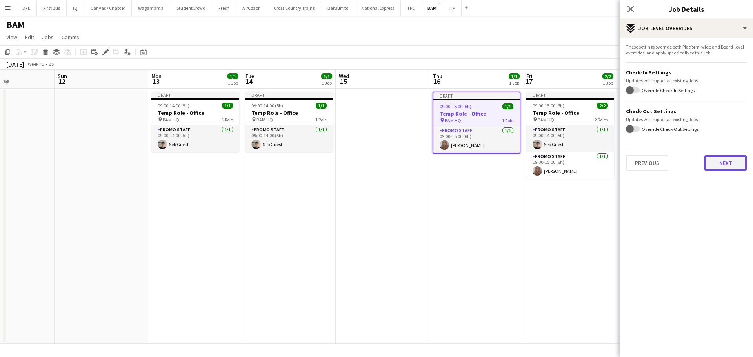
click at [735, 167] on button "Next" at bounding box center [725, 163] width 42 height 16
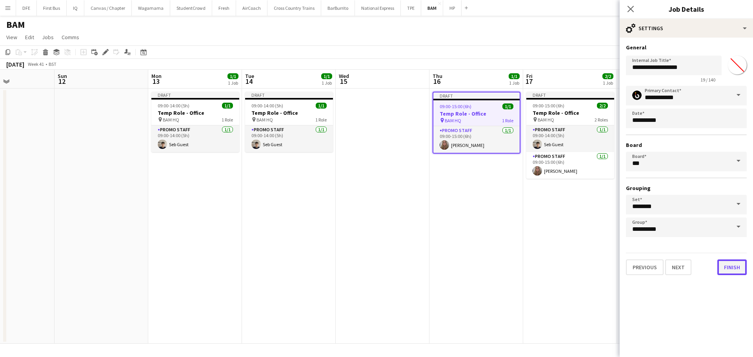
click at [731, 271] on button "Finish" at bounding box center [731, 268] width 29 height 16
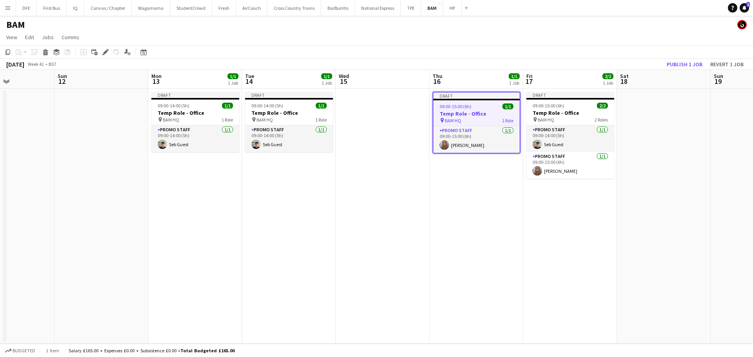
click at [508, 232] on app-date-cell "Draft 09:00-15:00 (6h) 1/1 Temp Role - Office pin BAM HQ 1 Role Promo Staff [DA…" at bounding box center [476, 216] width 94 height 255
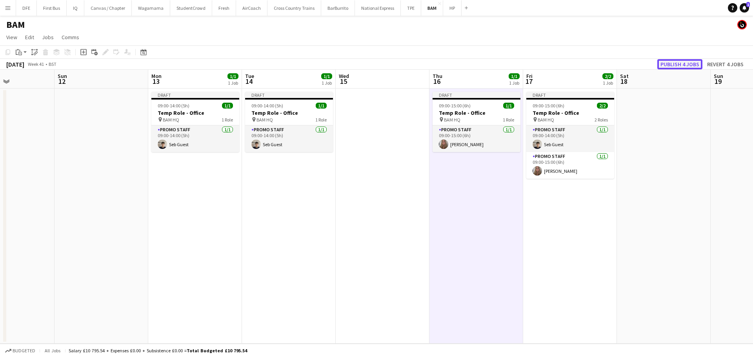
click at [672, 64] on button "Publish 4 jobs" at bounding box center [679, 64] width 45 height 10
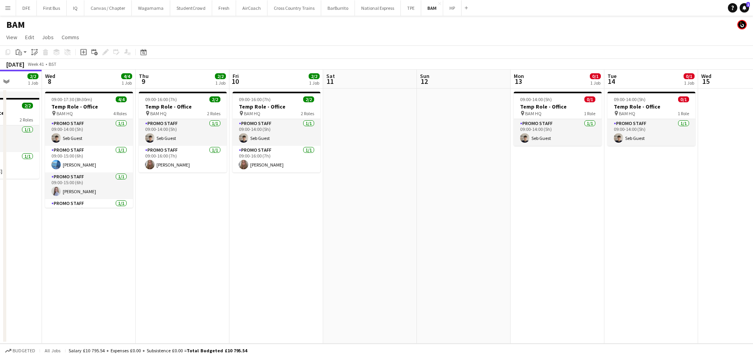
drag, startPoint x: 143, startPoint y: 198, endPoint x: 502, endPoint y: 191, distance: 359.7
click at [502, 191] on app-calendar-viewport "Sun 5 Mon 6 3/3 1 Job Tue 7 2/2 1 Job Wed 8 4/4 1 Job Thu 9 2/2 1 Job Fri 10 2/…" at bounding box center [376, 207] width 753 height 274
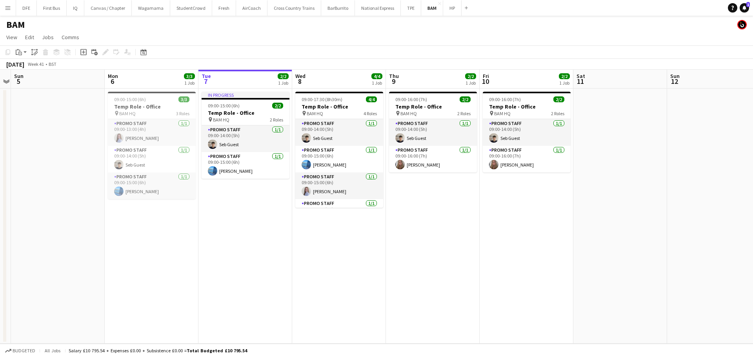
scroll to position [0, 233]
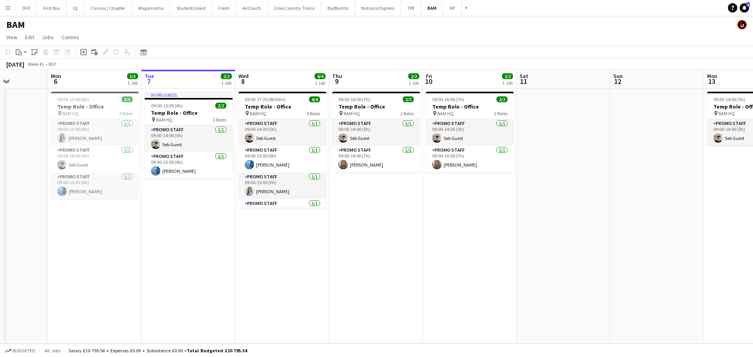
drag, startPoint x: 232, startPoint y: 243, endPoint x: 519, endPoint y: 227, distance: 287.5
click at [519, 227] on app-calendar-viewport "Fri 3 3/4 2 Jobs Sat 4 Sun 5 Mon 6 3/3 1 Job Tue 7 2/2 1 Job Wed 8 4/4 1 Job Th…" at bounding box center [376, 207] width 753 height 274
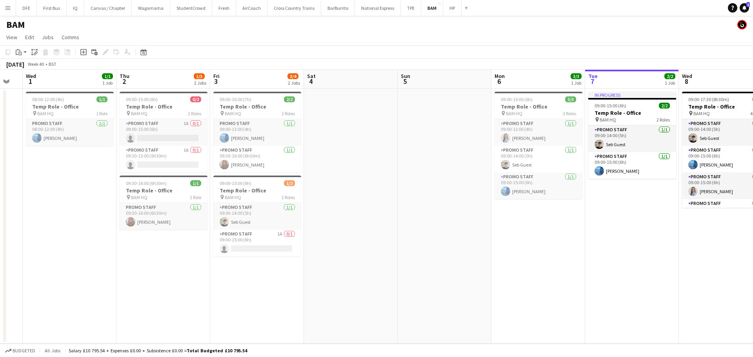
drag, startPoint x: 218, startPoint y: 279, endPoint x: 563, endPoint y: 247, distance: 347.0
click at [563, 247] on app-calendar-viewport "Mon 29 Tue 30 Wed 1 1/1 1 Job Thu 2 1/3 2 Jobs Fri 3 3/4 2 Jobs Sat 4 Sun 5 Mon…" at bounding box center [376, 207] width 753 height 274
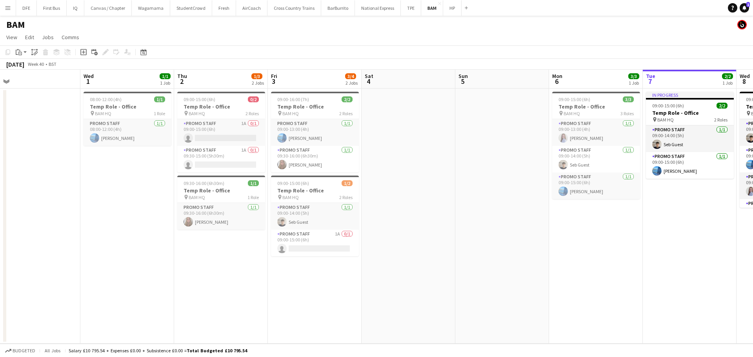
scroll to position [0, 176]
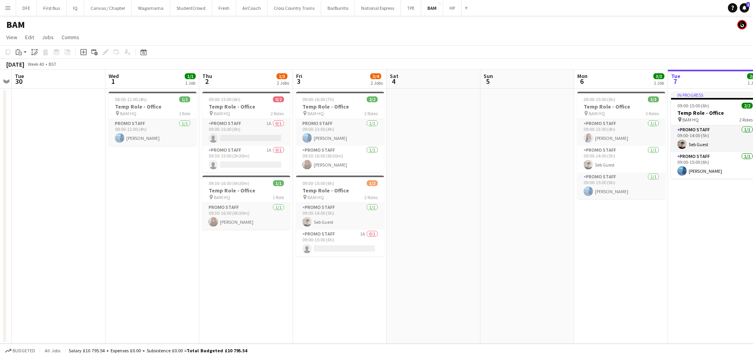
drag, startPoint x: 436, startPoint y: 239, endPoint x: 471, endPoint y: 231, distance: 35.4
click at [471, 231] on app-calendar-viewport "Sun 28 Mon 29 Tue 30 Wed 1 1/1 1 Job Thu 2 1/3 2 Jobs Fri 3 3/4 2 Jobs Sat 4 Su…" at bounding box center [376, 207] width 753 height 274
click at [7, 10] on app-icon "Menu" at bounding box center [8, 8] width 6 height 6
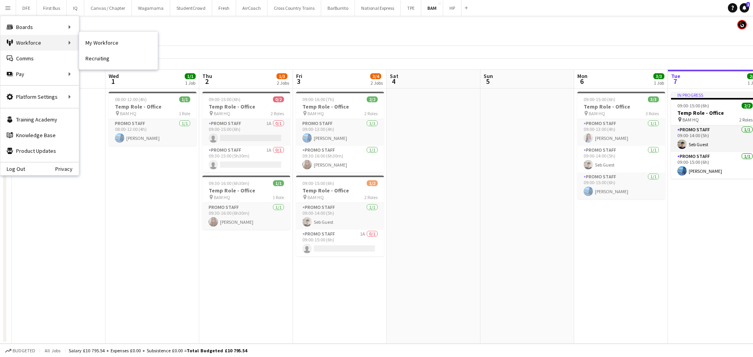
click at [19, 47] on div "Workforce Workforce" at bounding box center [39, 43] width 78 height 16
click at [64, 44] on div "Workforce Workforce" at bounding box center [39, 43] width 78 height 16
click at [112, 46] on link "My Workforce" at bounding box center [118, 43] width 78 height 16
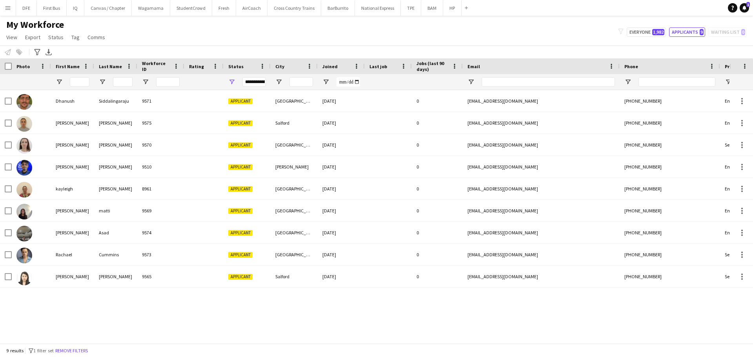
click at [10, 9] on app-icon "Menu" at bounding box center [8, 8] width 6 height 6
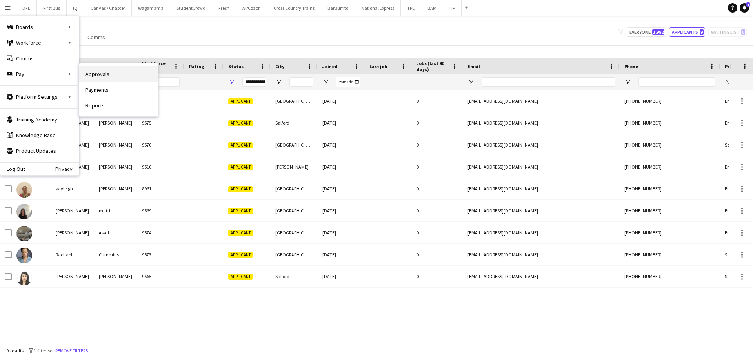
click at [110, 78] on link "Approvals" at bounding box center [118, 74] width 78 height 16
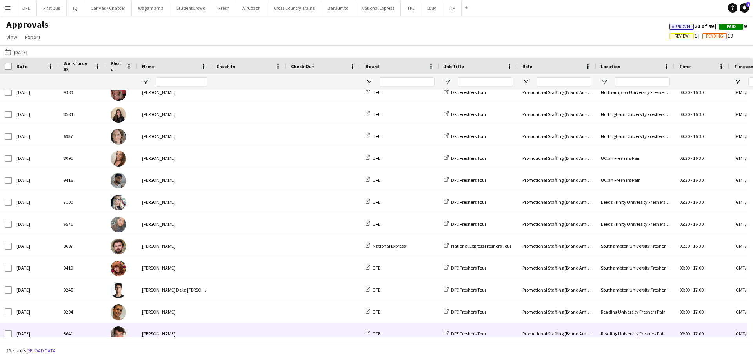
scroll to position [389, 0]
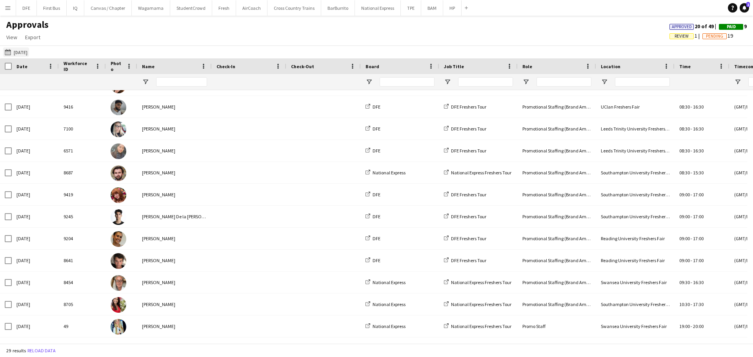
click at [29, 55] on button "[DATE] [DATE]" at bounding box center [16, 51] width 26 height 9
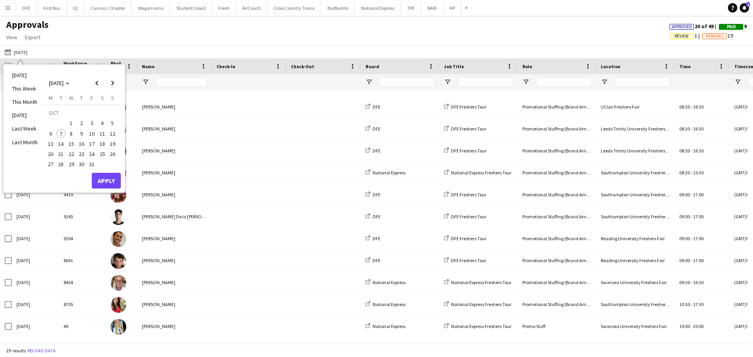
click at [53, 136] on span "6" at bounding box center [50, 133] width 9 height 9
click at [110, 180] on button "Apply" at bounding box center [106, 181] width 29 height 16
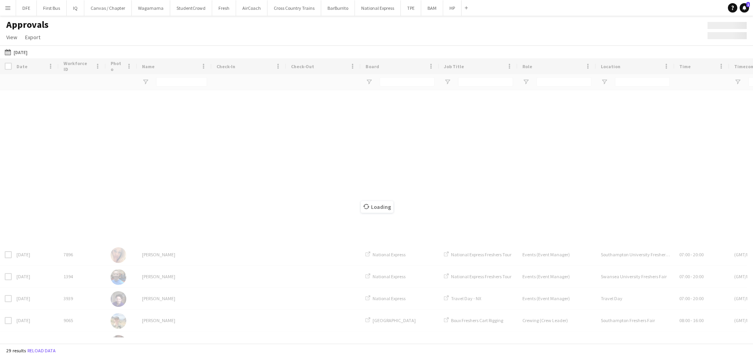
scroll to position [0, 0]
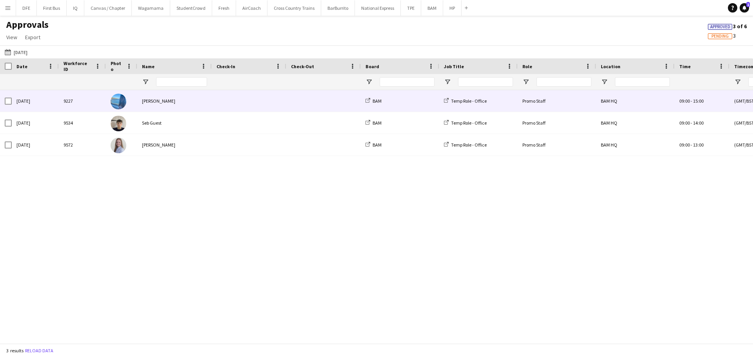
click at [168, 109] on div "[PERSON_NAME]" at bounding box center [174, 101] width 75 height 22
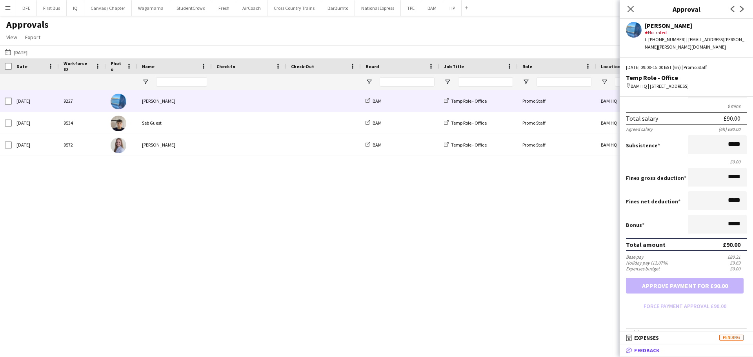
click at [653, 351] on span "Feedback" at bounding box center [646, 350] width 25 height 7
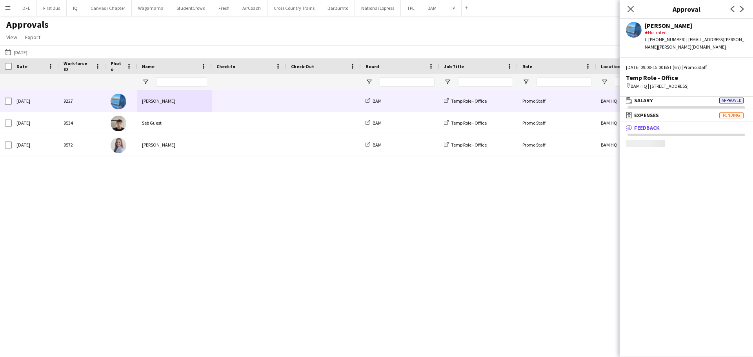
scroll to position [2, 0]
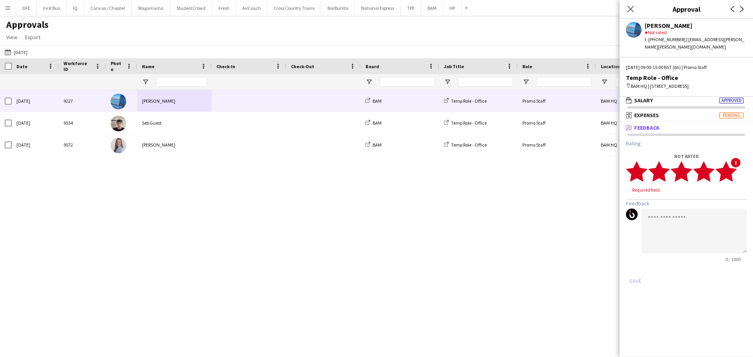
click at [733, 173] on polygon at bounding box center [726, 172] width 22 height 20
click at [693, 228] on textarea at bounding box center [694, 223] width 105 height 45
drag, startPoint x: 725, startPoint y: 214, endPoint x: 638, endPoint y: 213, distance: 86.7
click at [638, 213] on div "**********" at bounding box center [686, 228] width 121 height 54
click at [724, 228] on textarea "**********" at bounding box center [694, 223] width 105 height 45
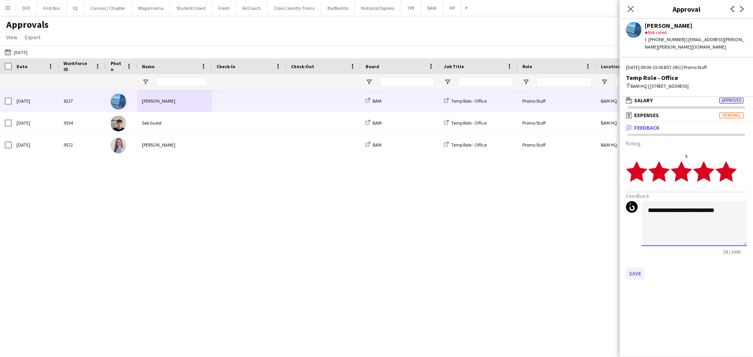
type textarea "**********"
click at [635, 274] on button "Save" at bounding box center [635, 273] width 18 height 13
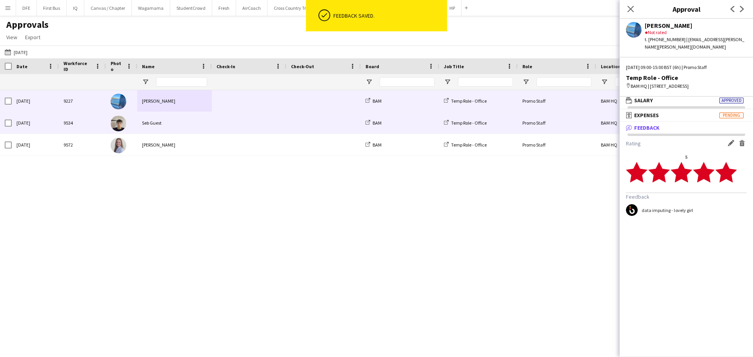
click at [172, 128] on div "Seb Guest" at bounding box center [174, 123] width 75 height 22
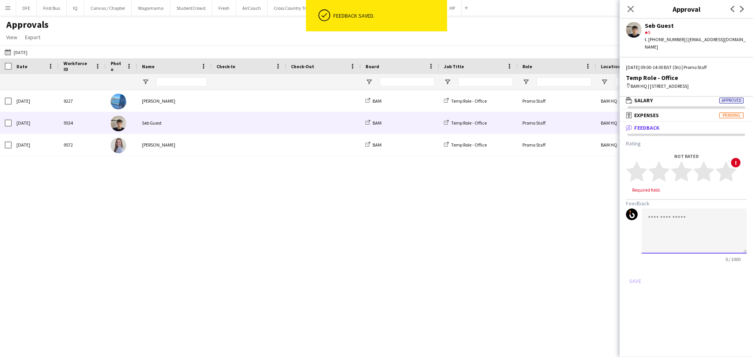
click at [658, 213] on textarea at bounding box center [694, 231] width 105 height 45
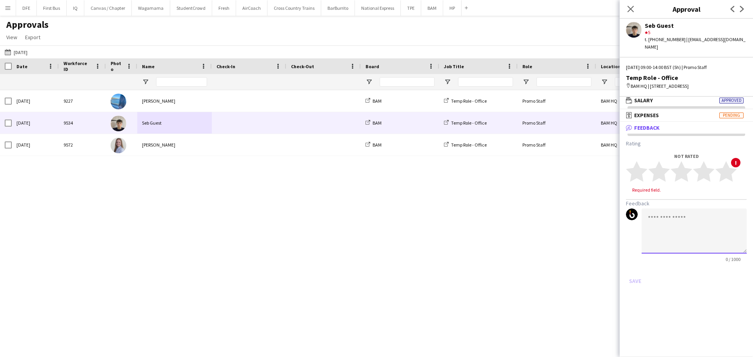
paste textarea "**********"
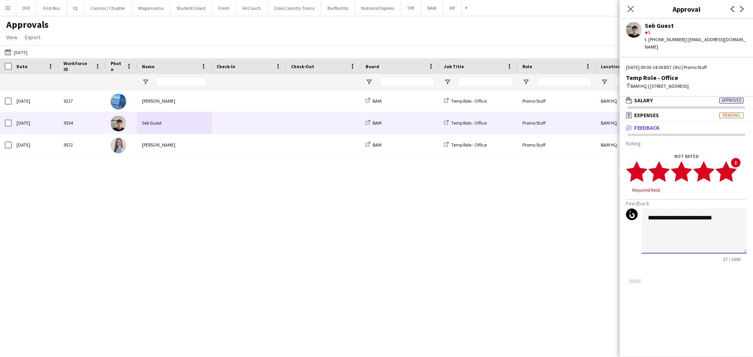
type textarea "**********"
click at [733, 169] on icon "star" at bounding box center [726, 172] width 22 height 22
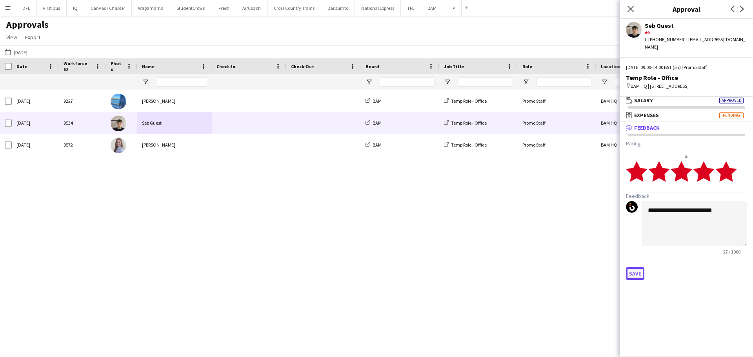
click at [637, 267] on button "Save" at bounding box center [635, 273] width 18 height 13
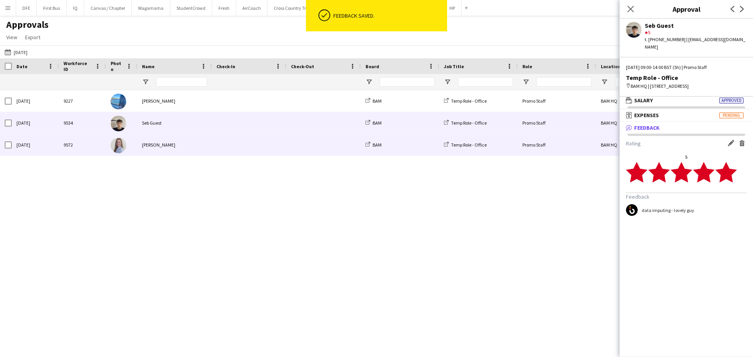
click at [222, 144] on span at bounding box center [248, 145] width 65 height 22
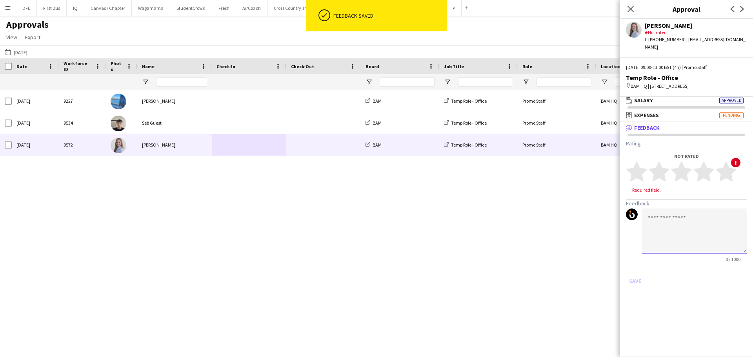
click at [662, 227] on textarea at bounding box center [694, 231] width 105 height 45
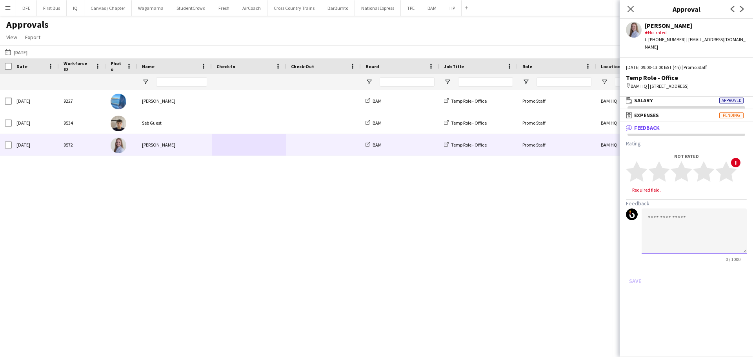
paste textarea "**********"
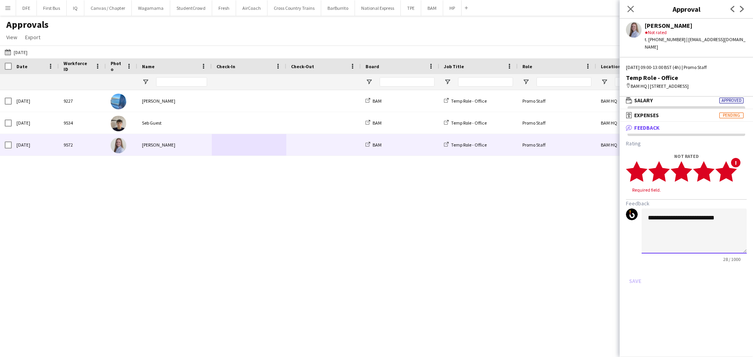
type textarea "**********"
click at [734, 165] on icon "star" at bounding box center [726, 172] width 22 height 22
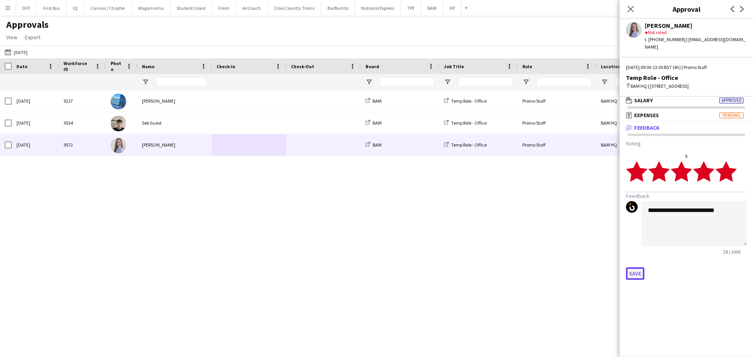
click at [637, 267] on button "Save" at bounding box center [635, 273] width 18 height 13
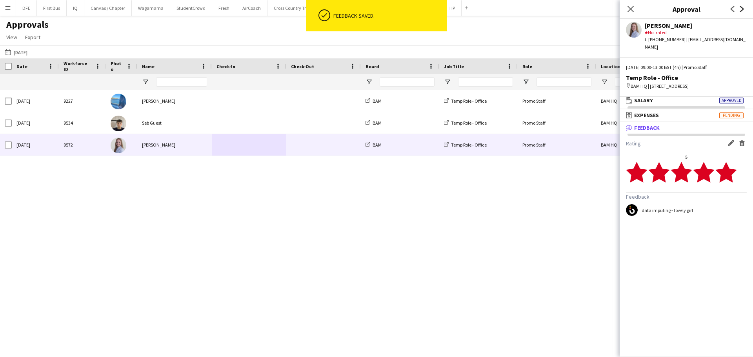
click at [740, 8] on icon "Next" at bounding box center [742, 9] width 6 height 6
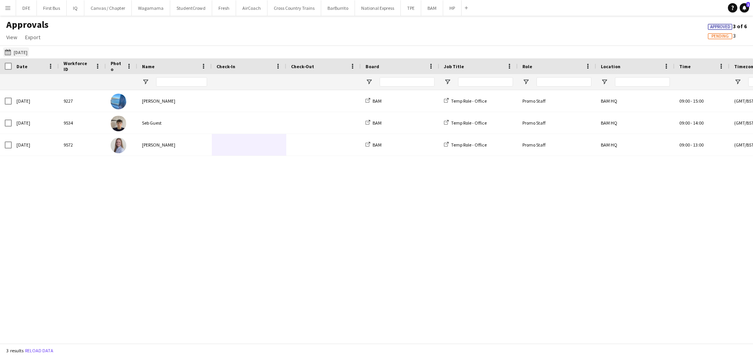
click at [21, 53] on button "[DATE] [DATE]" at bounding box center [16, 51] width 26 height 9
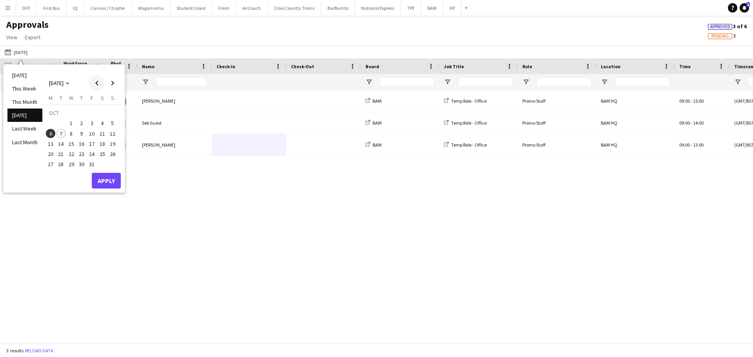
click at [98, 83] on span "Previous month" at bounding box center [97, 83] width 16 height 16
click at [112, 81] on span "Next month" at bounding box center [113, 83] width 16 height 16
click at [94, 122] on span "3" at bounding box center [91, 123] width 9 height 9
click at [104, 184] on button "Apply" at bounding box center [106, 181] width 29 height 16
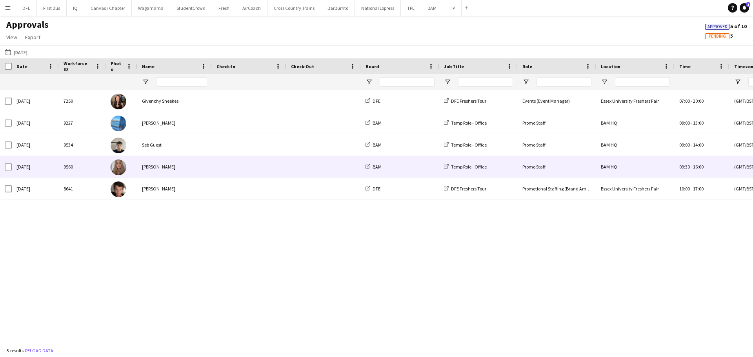
click at [162, 171] on div "[PERSON_NAME]" at bounding box center [174, 167] width 75 height 22
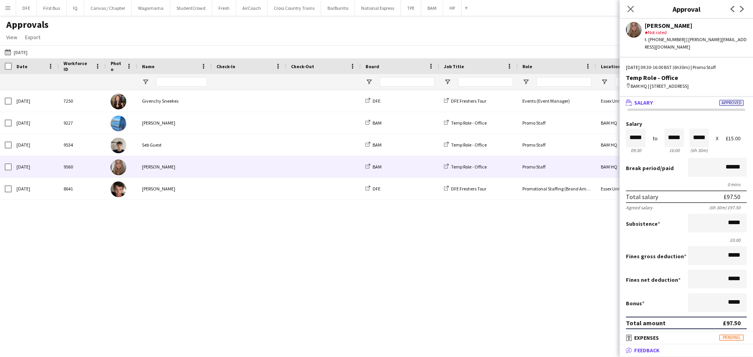
click at [695, 355] on mat-expansion-panel-header "bubble-pencil Feedback" at bounding box center [686, 351] width 133 height 12
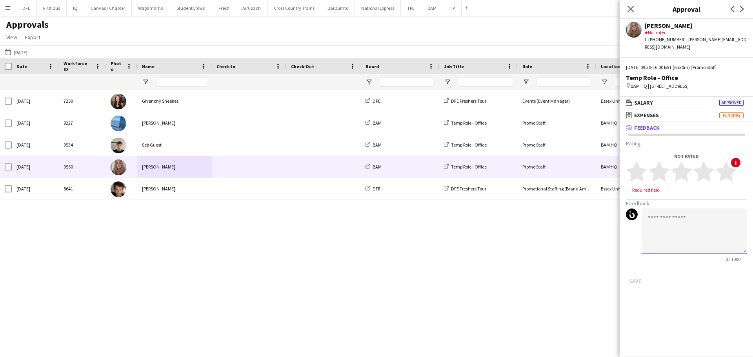
click at [676, 211] on textarea at bounding box center [694, 231] width 105 height 45
paste textarea "**********"
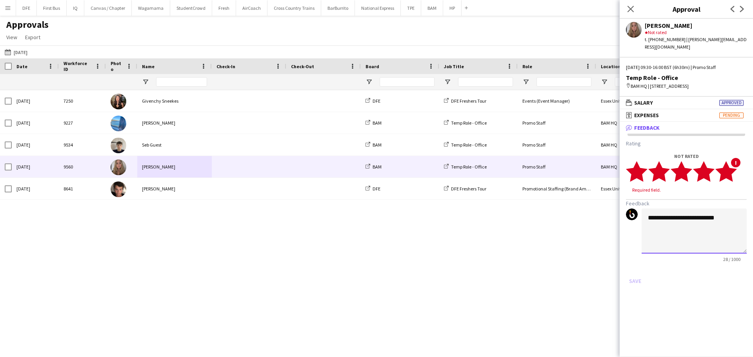
type textarea "**********"
click at [733, 167] on icon "star" at bounding box center [726, 172] width 22 height 22
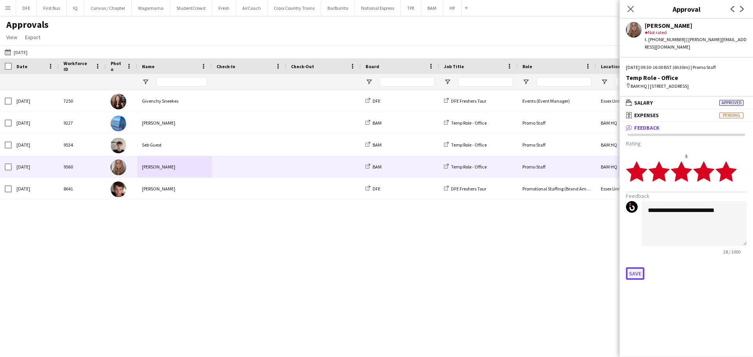
click at [636, 269] on button "Save" at bounding box center [635, 273] width 18 height 13
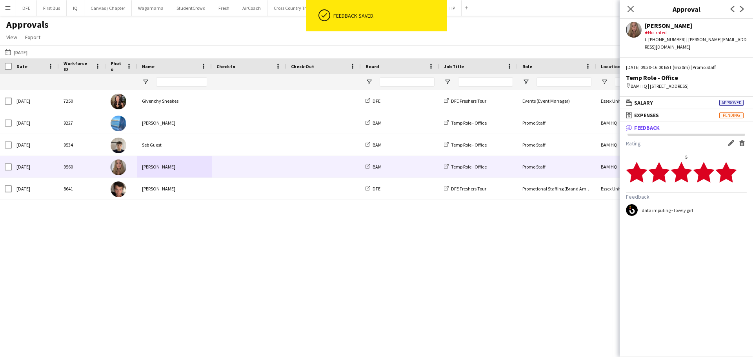
click at [732, 5] on app-icon "Previous" at bounding box center [732, 8] width 9 height 9
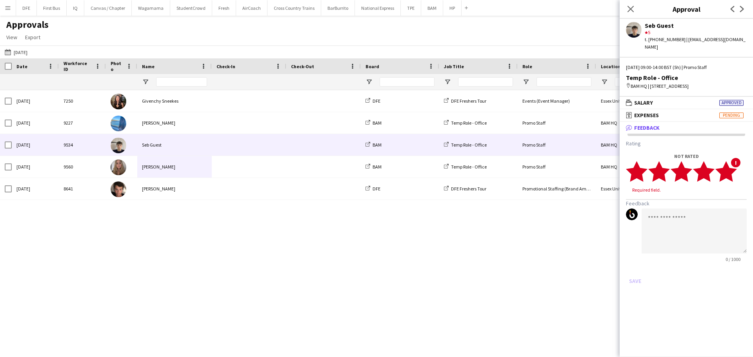
click at [734, 164] on polygon at bounding box center [726, 172] width 22 height 20
click at [709, 224] on textarea at bounding box center [694, 223] width 105 height 45
paste textarea "**********"
type textarea "**********"
click at [637, 267] on button "Save" at bounding box center [635, 273] width 18 height 13
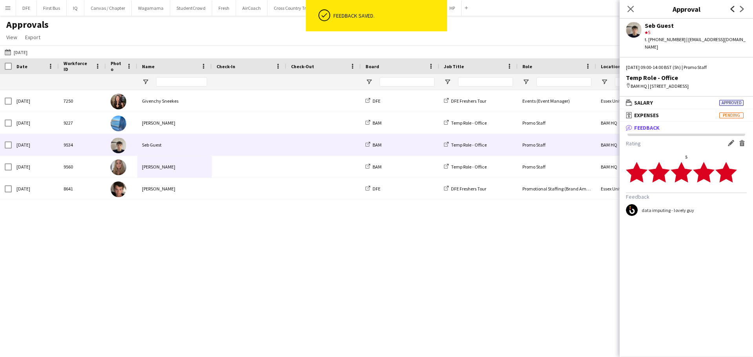
click at [734, 11] on icon "Previous" at bounding box center [732, 9] width 6 height 6
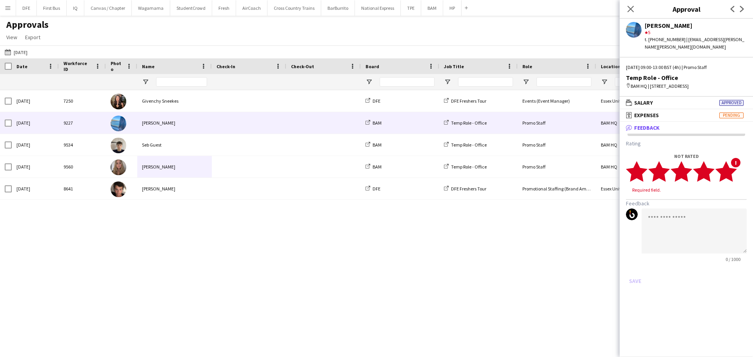
click at [734, 172] on polygon at bounding box center [726, 172] width 22 height 20
click at [702, 222] on textarea at bounding box center [694, 223] width 105 height 45
paste textarea "**********"
type textarea "**********"
click at [637, 272] on button "Save" at bounding box center [635, 273] width 18 height 13
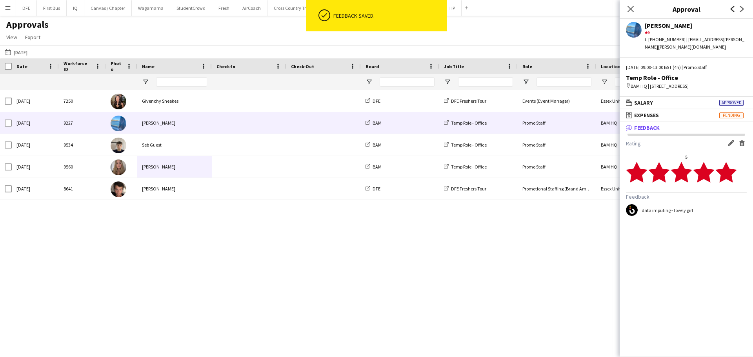
click at [732, 10] on icon at bounding box center [733, 9] width 4 height 6
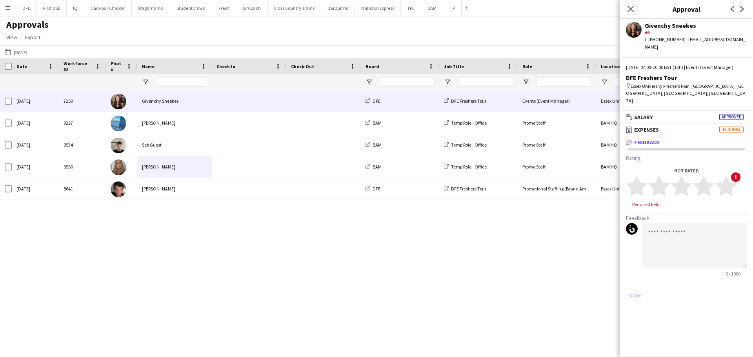
drag, startPoint x: 291, startPoint y: 277, endPoint x: 281, endPoint y: 269, distance: 13.1
click at [291, 277] on div "[DATE] 7250 Givenchy Sneekes DFE DFE Freshers Tour Events (Event Manager) [GEOG…" at bounding box center [376, 213] width 753 height 247
click at [23, 52] on button "[DATE] [DATE]" at bounding box center [16, 51] width 26 height 9
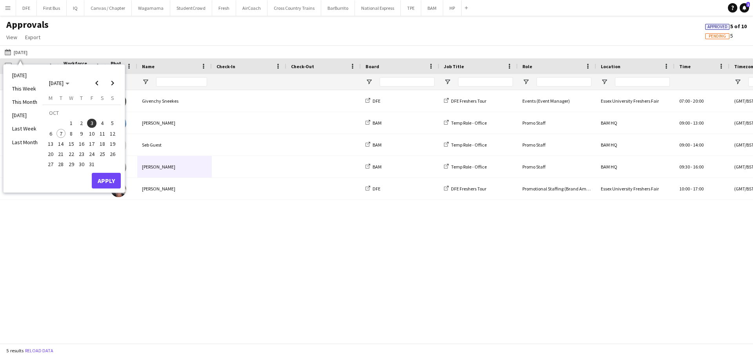
click at [79, 124] on span "2" at bounding box center [81, 123] width 9 height 9
click at [113, 178] on button "Apply" at bounding box center [106, 181] width 29 height 16
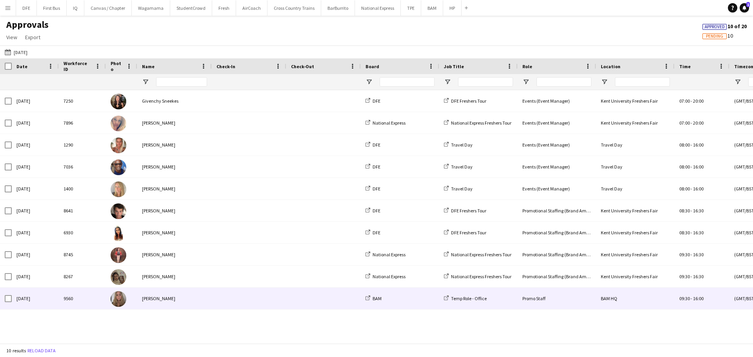
click at [185, 299] on div "[PERSON_NAME]" at bounding box center [174, 299] width 75 height 22
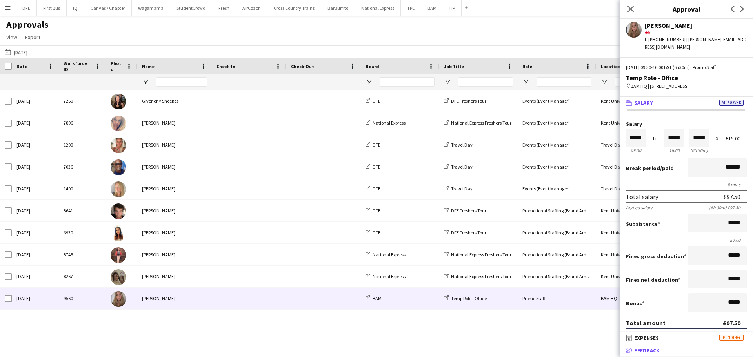
click at [657, 355] on mat-expansion-panel-header "bubble-pencil Feedback" at bounding box center [686, 351] width 133 height 12
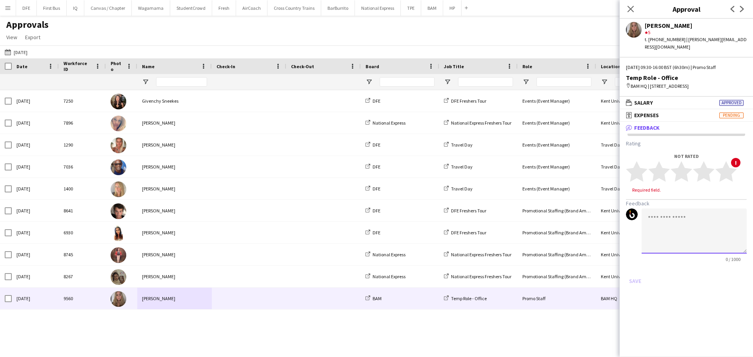
click at [661, 236] on textarea at bounding box center [694, 231] width 105 height 45
paste textarea "**********"
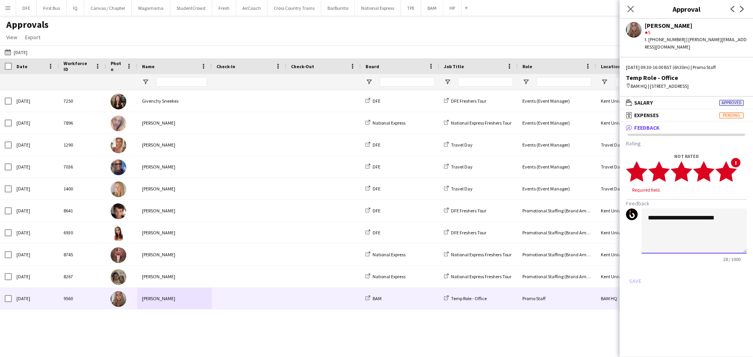
type textarea "**********"
click at [735, 166] on icon "star" at bounding box center [726, 172] width 22 height 22
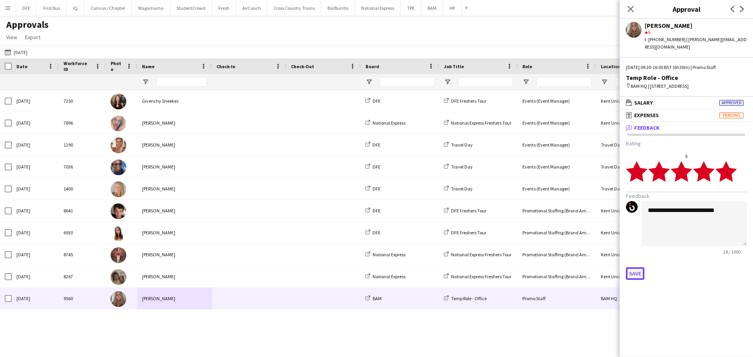
click at [640, 267] on button "Save" at bounding box center [635, 273] width 18 height 13
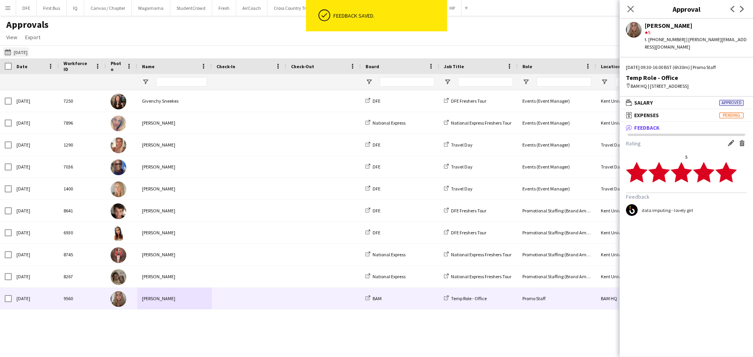
click at [19, 51] on button "[DATE] [DATE]" at bounding box center [16, 51] width 26 height 9
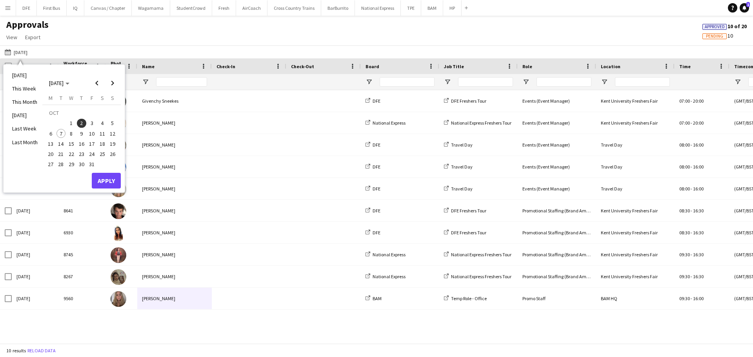
click at [73, 121] on span "1" at bounding box center [71, 123] width 9 height 9
click at [105, 175] on button "Apply" at bounding box center [106, 181] width 29 height 16
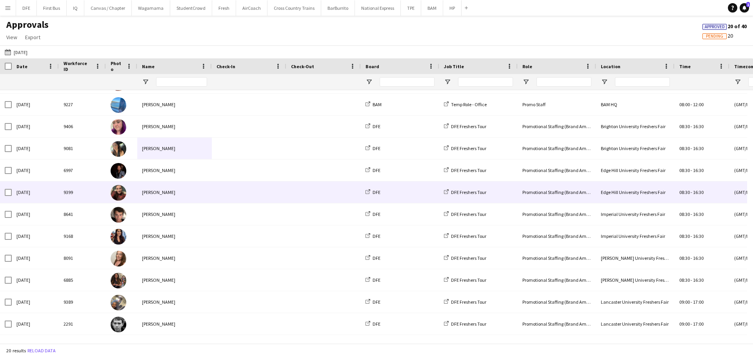
scroll to position [113, 0]
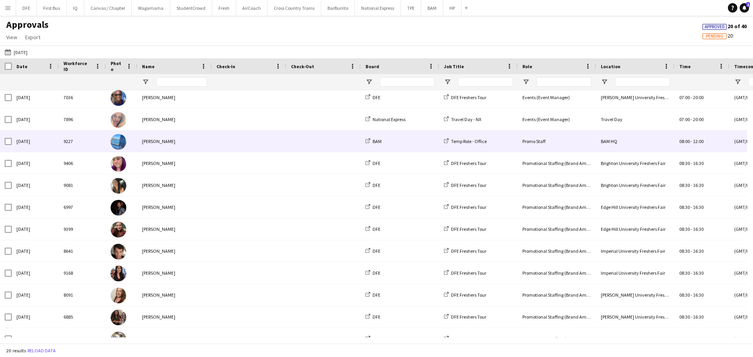
click at [192, 141] on div "[PERSON_NAME]" at bounding box center [174, 142] width 75 height 22
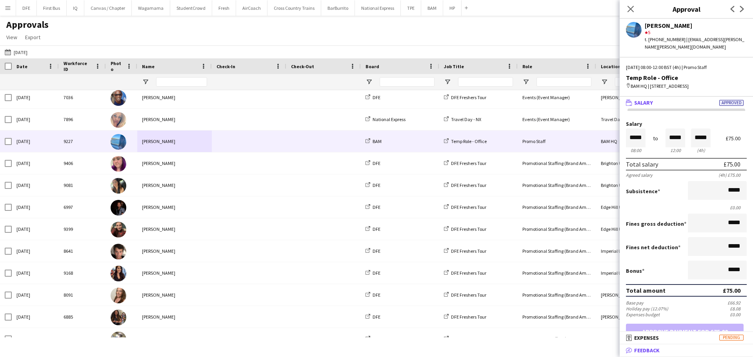
click at [667, 351] on mat-panel-title "bubble-pencil Feedback" at bounding box center [685, 350] width 130 height 7
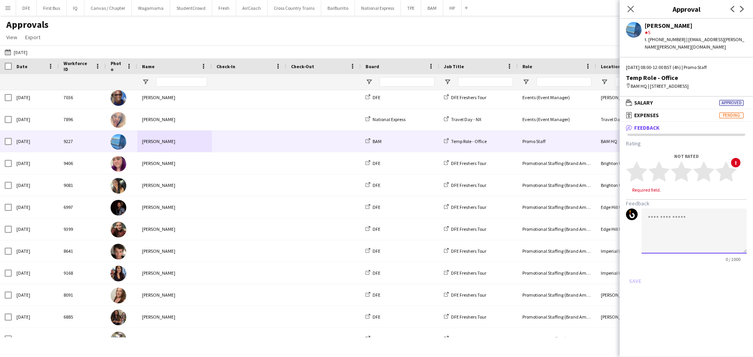
click at [664, 219] on textarea at bounding box center [694, 231] width 105 height 45
paste textarea "**********"
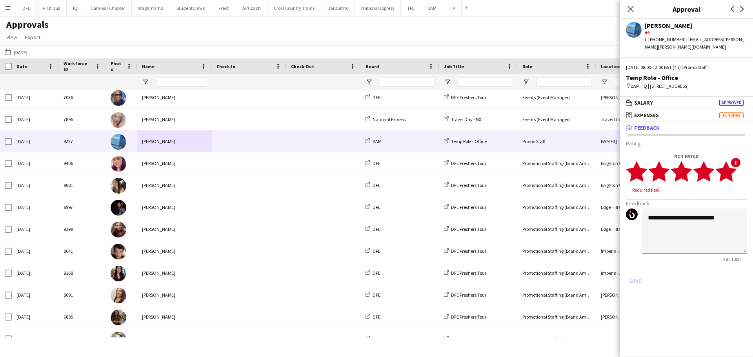
type textarea "**********"
click at [735, 171] on icon "star" at bounding box center [726, 172] width 22 height 22
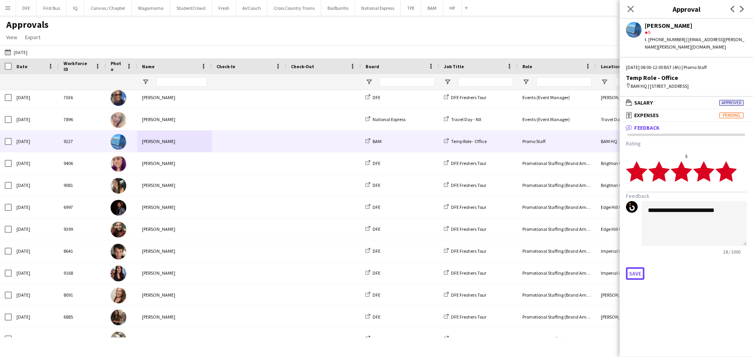
click at [629, 274] on button "Save" at bounding box center [635, 273] width 18 height 13
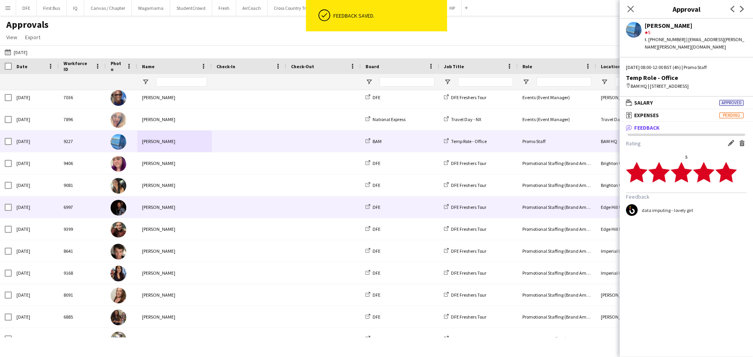
scroll to position [192, 0]
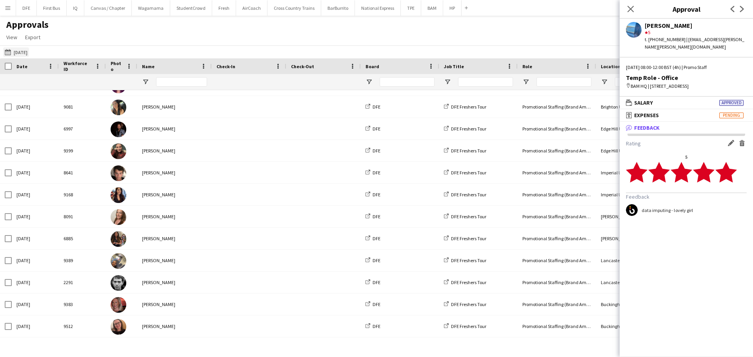
click at [19, 51] on button "[DATE] [DATE]" at bounding box center [16, 51] width 26 height 9
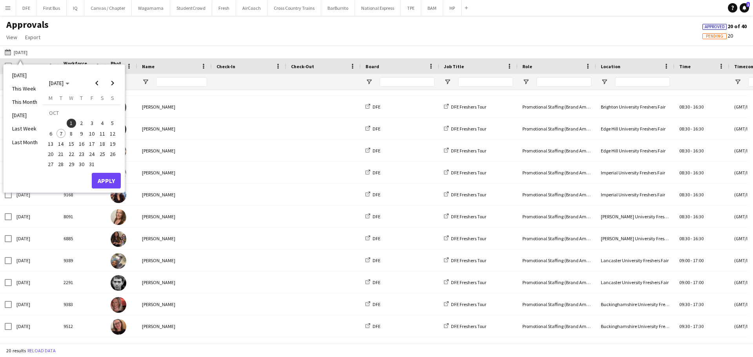
click at [61, 135] on span "7" at bounding box center [60, 133] width 9 height 9
click at [109, 183] on button "Apply" at bounding box center [106, 181] width 29 height 16
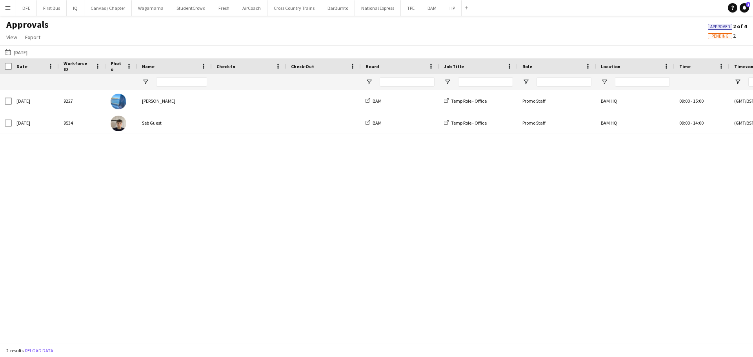
scroll to position [0, 0]
click at [424, 7] on button "BAM Close" at bounding box center [432, 7] width 22 height 15
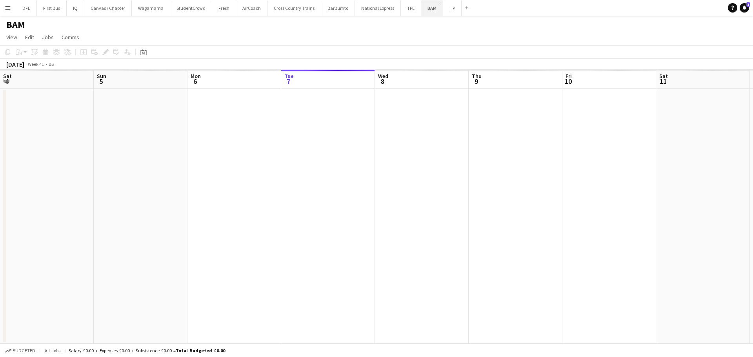
scroll to position [0, 187]
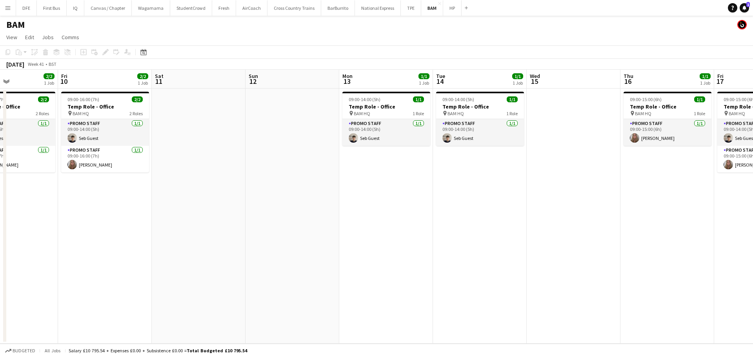
drag, startPoint x: 624, startPoint y: 208, endPoint x: 306, endPoint y: 229, distance: 317.9
click at [306, 229] on app-calendar-viewport "Tue 7 2/2 1 Job Wed 8 4/4 1 Job Thu 9 2/2 1 Job Fri 10 2/2 1 Job Sat 11 Sun 12 …" at bounding box center [376, 207] width 753 height 274
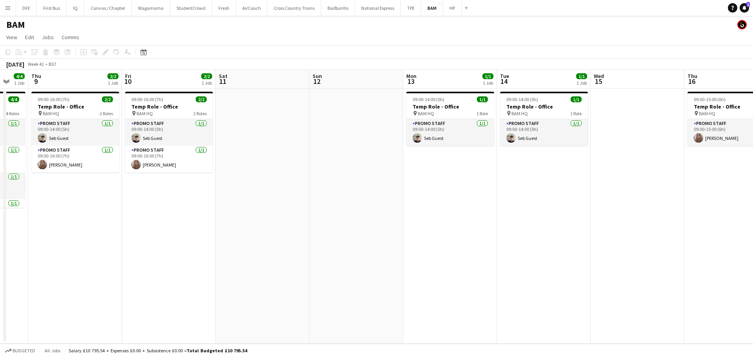
scroll to position [0, 236]
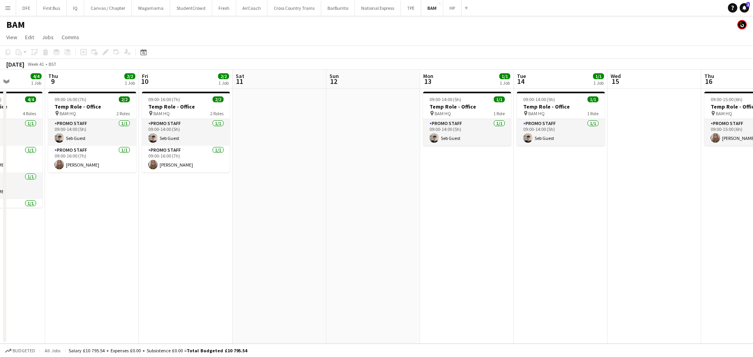
drag, startPoint x: 394, startPoint y: 186, endPoint x: 460, endPoint y: 182, distance: 66.8
click at [460, 182] on app-calendar-viewport "Mon 6 3/3 1 Job Tue 7 2/2 1 Job Wed 8 4/4 1 Job Thu 9 2/2 1 Job Fri 10 2/2 1 Jo…" at bounding box center [376, 207] width 753 height 274
click at [191, 163] on app-card-role "Promo Staff [DATE] 09:00-16:00 (7h) [PERSON_NAME]" at bounding box center [186, 159] width 88 height 27
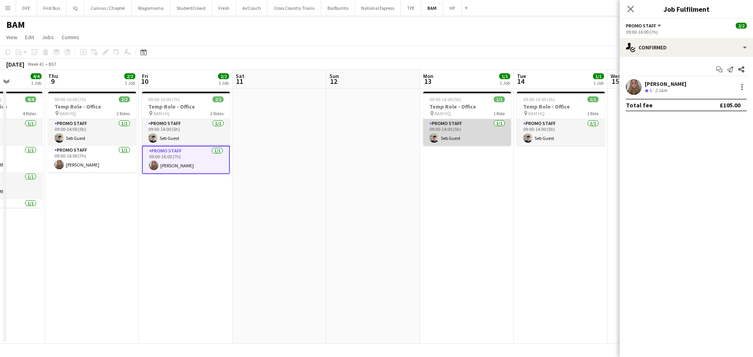
click at [486, 128] on app-card-role "Promo Staff [DATE] 09:00-14:00 (5h) Seb Guest" at bounding box center [467, 132] width 88 height 27
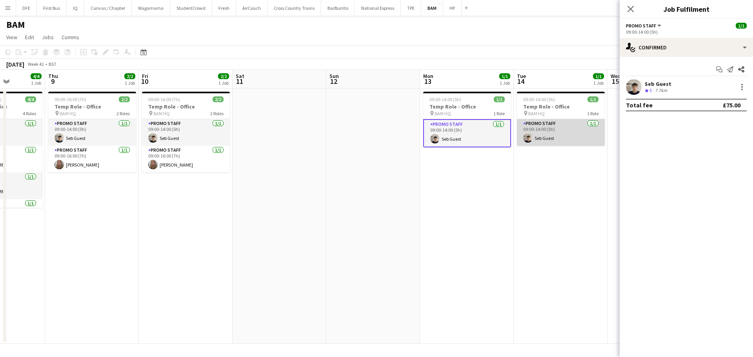
click at [558, 124] on app-card-role "Promo Staff [DATE] 09:00-14:00 (5h) Seb Guest" at bounding box center [561, 132] width 88 height 27
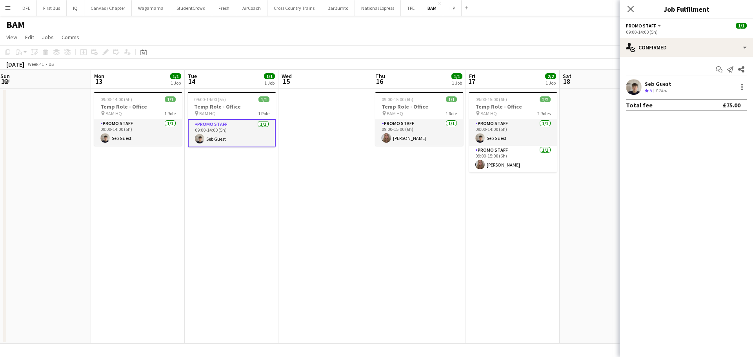
drag, startPoint x: 555, startPoint y: 191, endPoint x: 229, endPoint y: 208, distance: 326.7
click at [229, 208] on app-calendar-viewport "Thu 9 2/2 1 Job Fri 10 2/2 1 Job Sat 11 Sun 12 Mon 13 1/1 1 Job Tue 14 1/1 1 Jo…" at bounding box center [376, 207] width 753 height 274
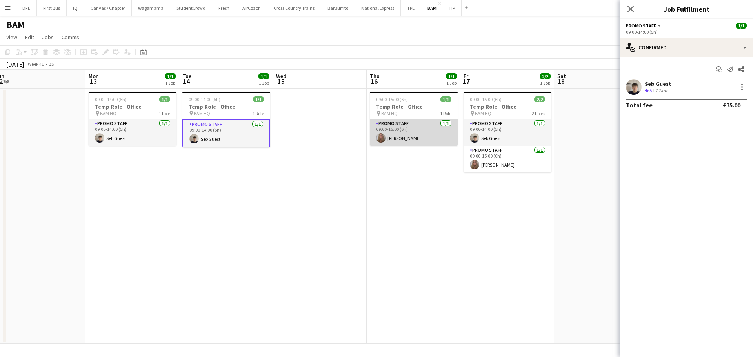
click at [405, 134] on app-card-role "Promo Staff [DATE] 09:00-15:00 (6h) [PERSON_NAME]" at bounding box center [414, 132] width 88 height 27
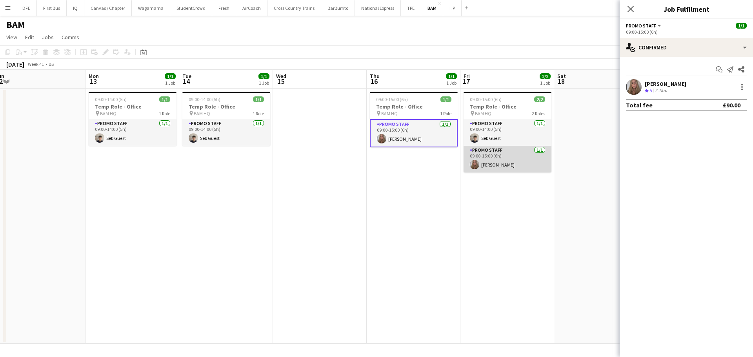
click at [493, 154] on app-card-role "Promo Staff [DATE] 09:00-15:00 (6h) [PERSON_NAME]" at bounding box center [508, 159] width 88 height 27
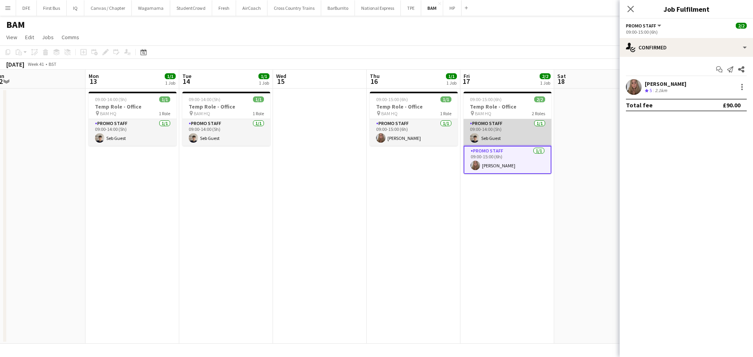
click at [501, 140] on app-card-role "Promo Staff [DATE] 09:00-14:00 (5h) Seb Guest" at bounding box center [508, 132] width 88 height 27
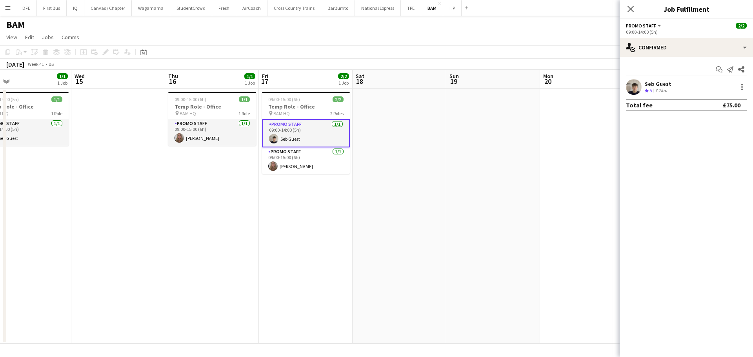
drag, startPoint x: 521, startPoint y: 216, endPoint x: 318, endPoint y: 227, distance: 203.0
click at [318, 227] on app-calendar-viewport "Sat 11 Sun 12 Mon 13 1/1 1 Job Tue 14 1/1 1 Job Wed 15 Thu 16 1/1 1 Job Fri 17 …" at bounding box center [376, 207] width 753 height 274
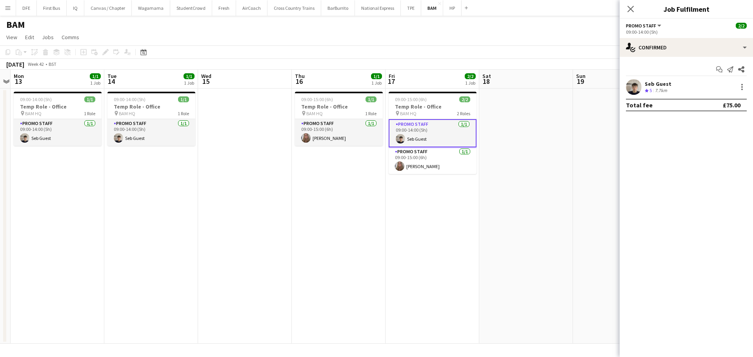
drag, startPoint x: 396, startPoint y: 200, endPoint x: 539, endPoint y: 172, distance: 145.1
click at [539, 172] on app-calendar-viewport "Sat 11 Sun 12 Mon 13 1/1 1 Job Tue 14 1/1 1 Job Wed 15 Thu 16 1/1 1 Job Fri 17 …" at bounding box center [376, 207] width 753 height 274
drag, startPoint x: 218, startPoint y: 230, endPoint x: 366, endPoint y: 211, distance: 148.8
click at [364, 212] on app-calendar-viewport "Sat 11 Sun 12 Mon 13 1/1 1 Job Tue 14 1/1 1 Job Wed 15 Thu 16 1/1 1 Job Fri 17 …" at bounding box center [376, 207] width 753 height 274
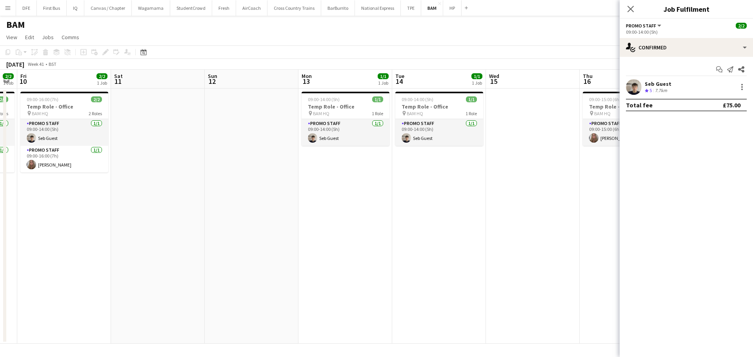
drag, startPoint x: 258, startPoint y: 227, endPoint x: 334, endPoint y: 217, distance: 75.9
click at [334, 217] on app-calendar-viewport "Wed 8 4/4 1 Job Thu 9 2/2 1 Job Fri 10 2/2 1 Job Sat 11 Sun 12 Mon 13 1/1 1 Job…" at bounding box center [376, 207] width 753 height 274
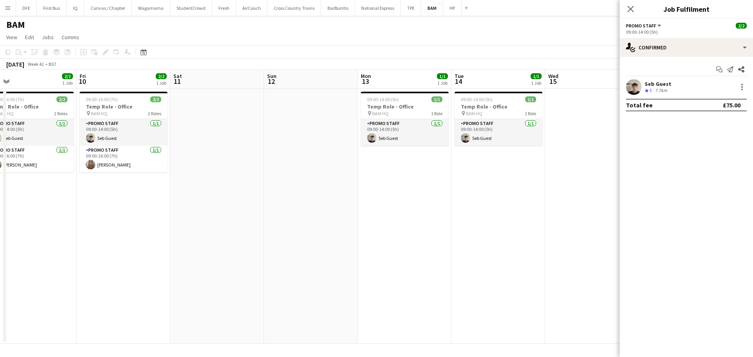
drag, startPoint x: 242, startPoint y: 229, endPoint x: 375, endPoint y: 211, distance: 134.2
click at [375, 211] on app-calendar-viewport "Tue 7 2/2 1 Job Wed 8 4/4 1 Job Thu 9 2/2 1 Job Fri 10 2/2 1 Job Sat 11 Sun 12 …" at bounding box center [376, 207] width 753 height 274
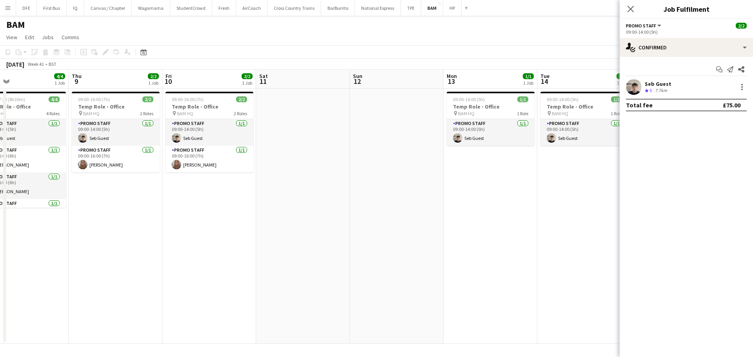
drag, startPoint x: 336, startPoint y: 219, endPoint x: 381, endPoint y: 214, distance: 45.0
click at [381, 214] on app-calendar-viewport "Mon 6 3/3 1 Job Tue 7 2/2 1 Job Wed 8 4/4 1 Job Thu 9 2/2 1 Job Fri 10 2/2 1 Jo…" at bounding box center [376, 207] width 753 height 274
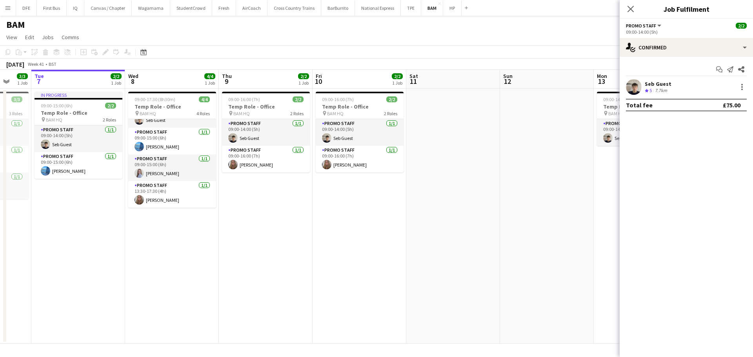
scroll to position [0, 229]
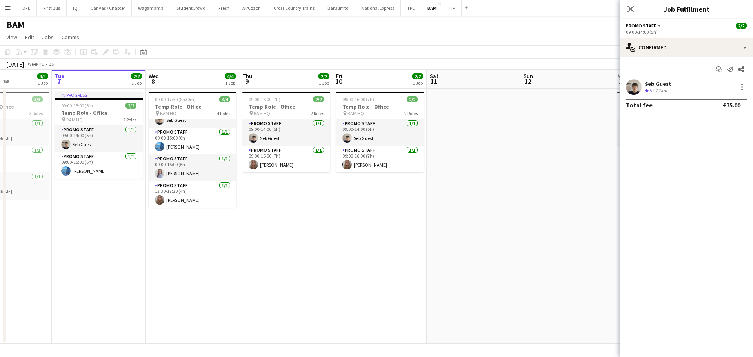
drag, startPoint x: 169, startPoint y: 238, endPoint x: 247, endPoint y: 232, distance: 78.3
click at [244, 234] on app-calendar-viewport "Sat 4 Sun 5 Mon 6 3/3 1 Job Tue 7 2/2 1 Job Wed 8 4/4 1 Job Thu 9 2/2 1 Job Fri…" at bounding box center [376, 207] width 753 height 274
